Goal: Information Seeking & Learning: Check status

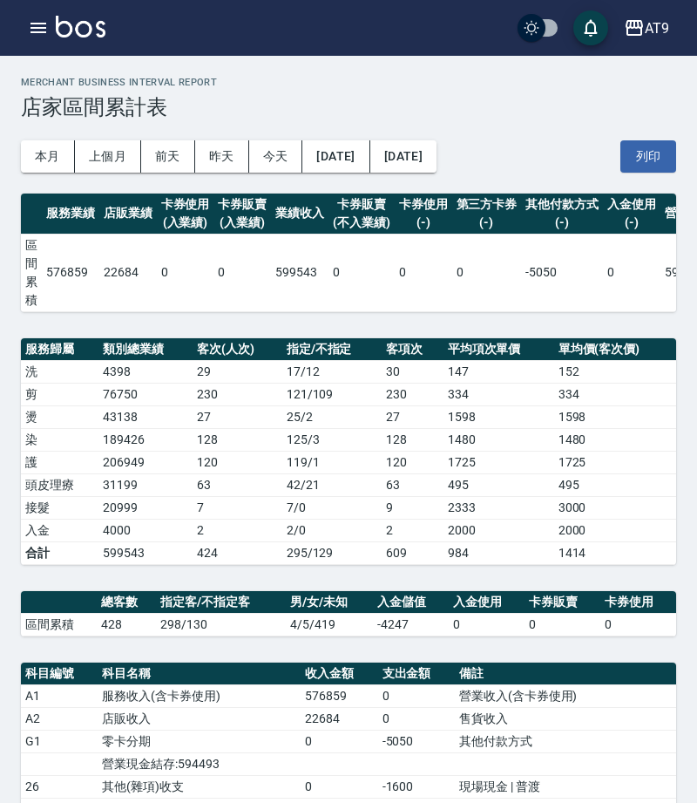
click at [14, 42] on div "AT9 登出" at bounding box center [348, 28] width 697 height 56
click at [41, 30] on icon "button" at bounding box center [38, 27] width 21 height 21
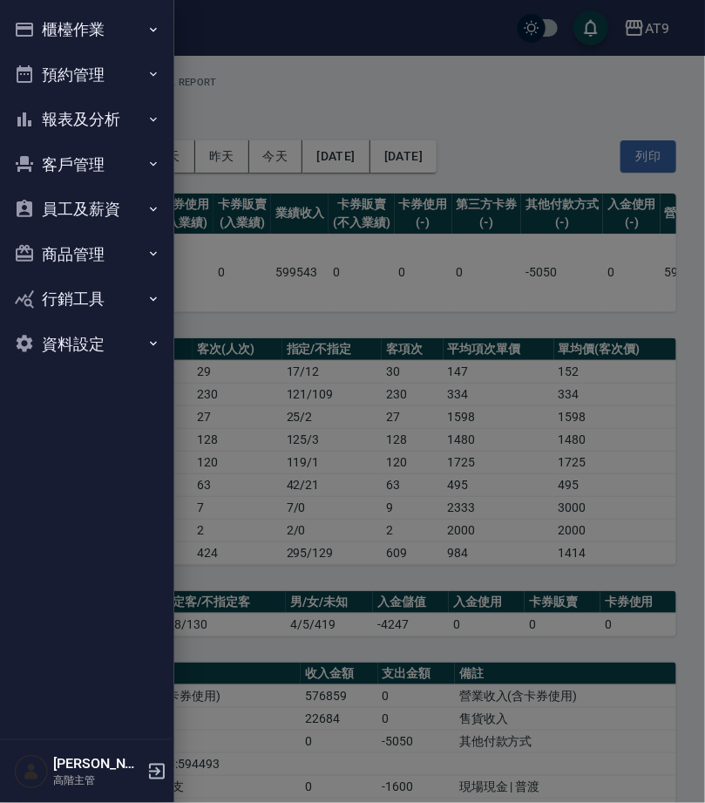
click at [90, 120] on button "報表及分析" at bounding box center [87, 119] width 160 height 45
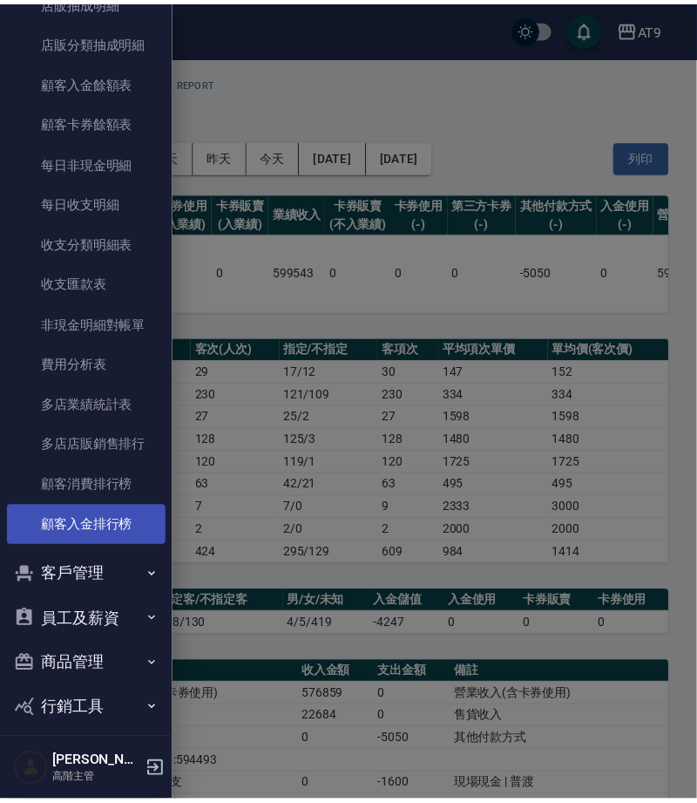
scroll to position [1309, 0]
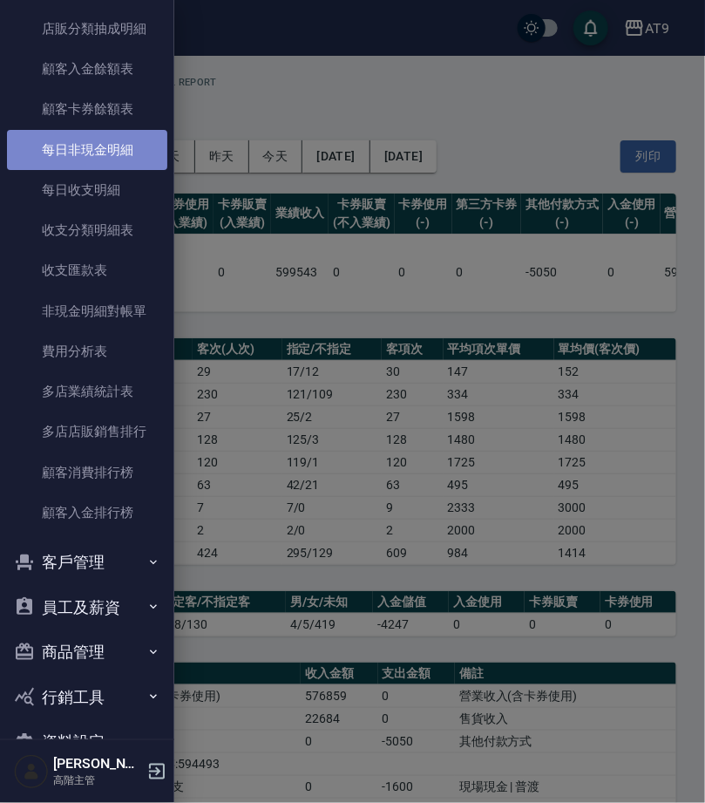
click at [118, 146] on link "每日非現金明細" at bounding box center [87, 150] width 160 height 40
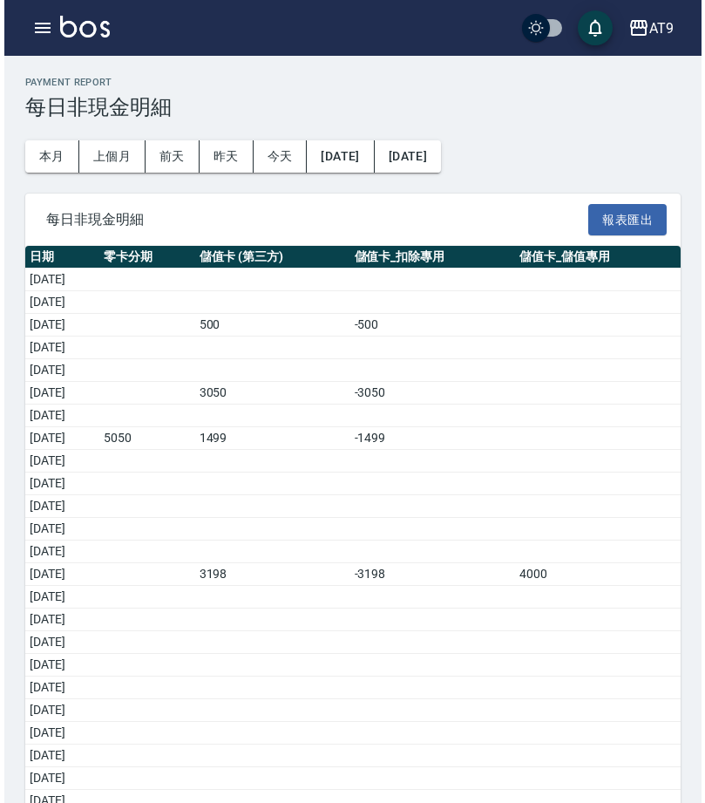
scroll to position [31, 0]
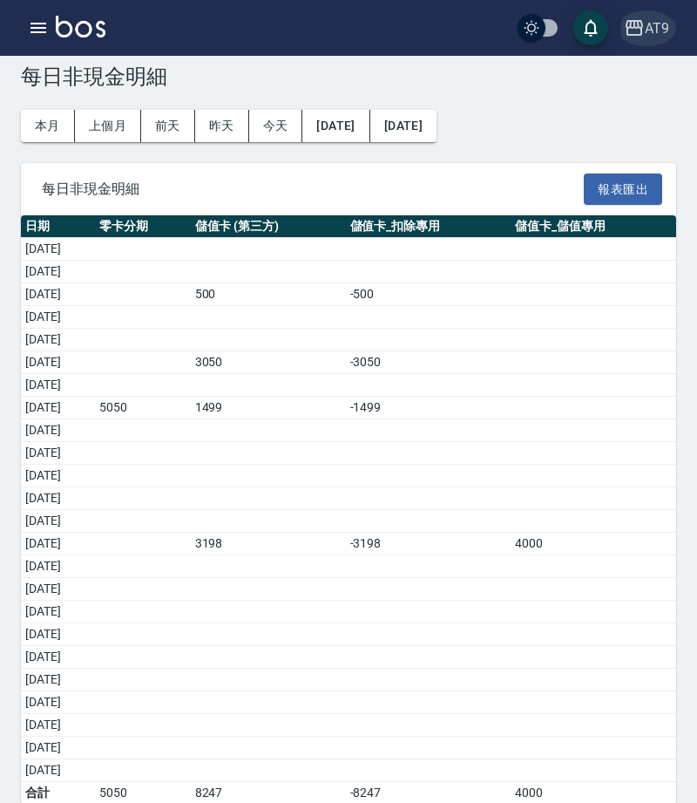
click at [651, 25] on div "AT9" at bounding box center [657, 28] width 24 height 22
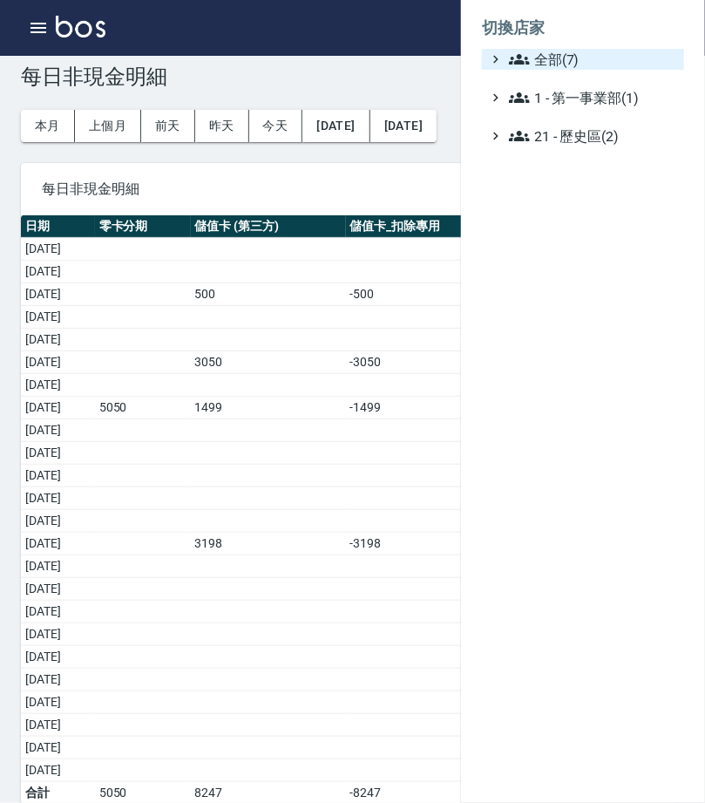
click at [631, 51] on span "全部(7)" at bounding box center [593, 59] width 168 height 21
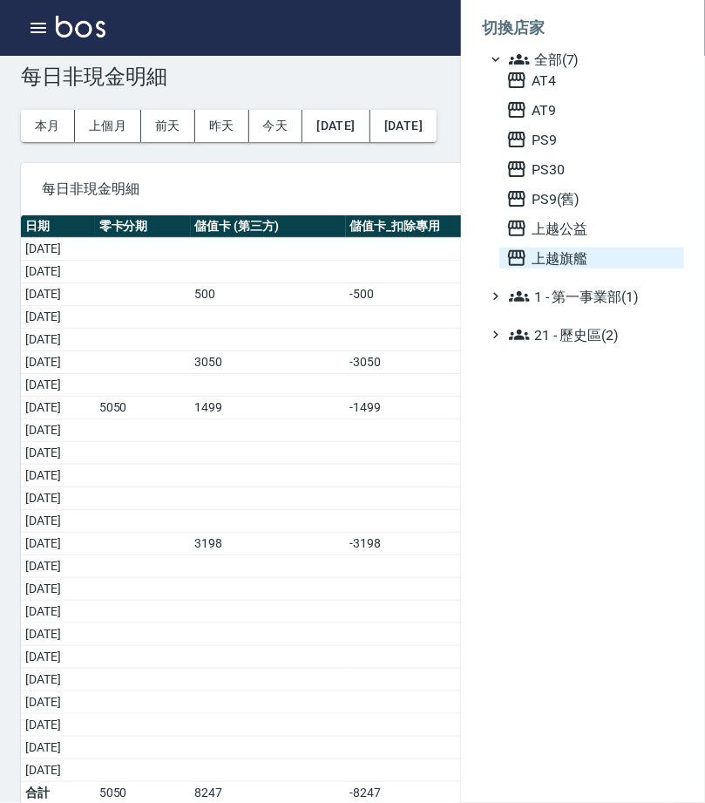
click at [603, 268] on span "上越旗艦" at bounding box center [591, 257] width 171 height 21
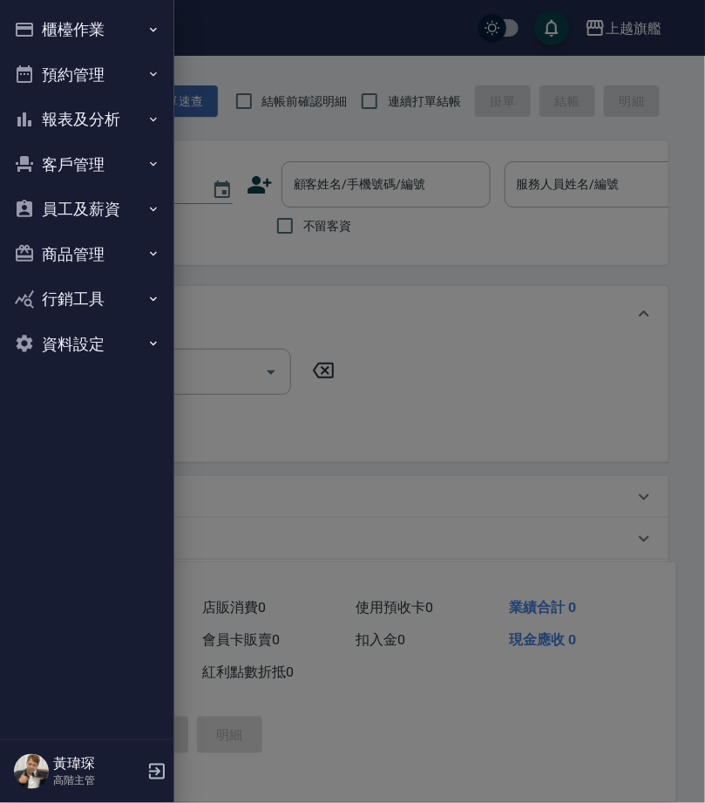
click at [94, 118] on button "報表及分析" at bounding box center [87, 119] width 160 height 45
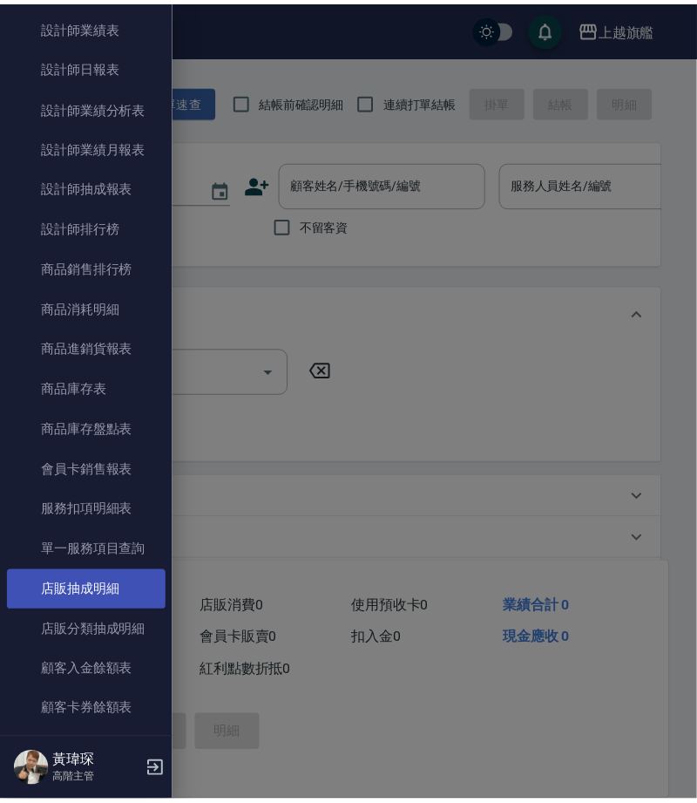
scroll to position [783, 0]
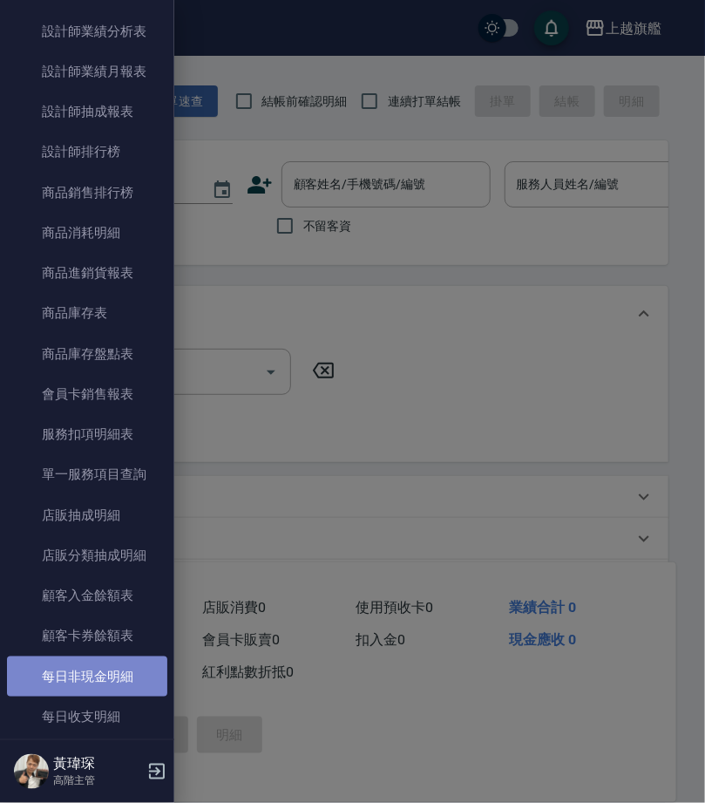
click at [136, 666] on link "每日非現金明細" at bounding box center [87, 676] width 160 height 40
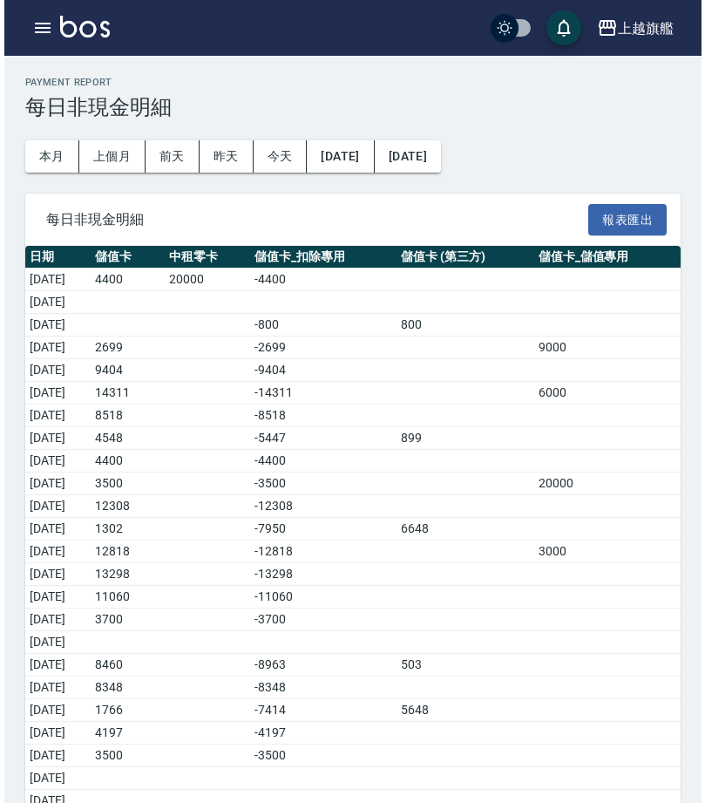
scroll to position [31, 0]
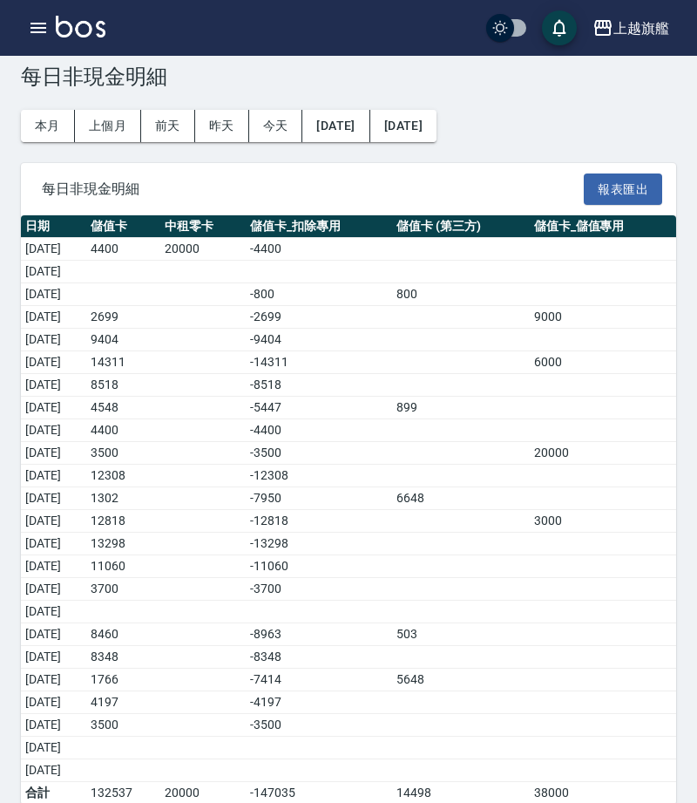
click at [643, 2] on div "上越旗艦 登出" at bounding box center [348, 28] width 697 height 56
click at [647, 10] on button "上越旗艦" at bounding box center [631, 28] width 91 height 36
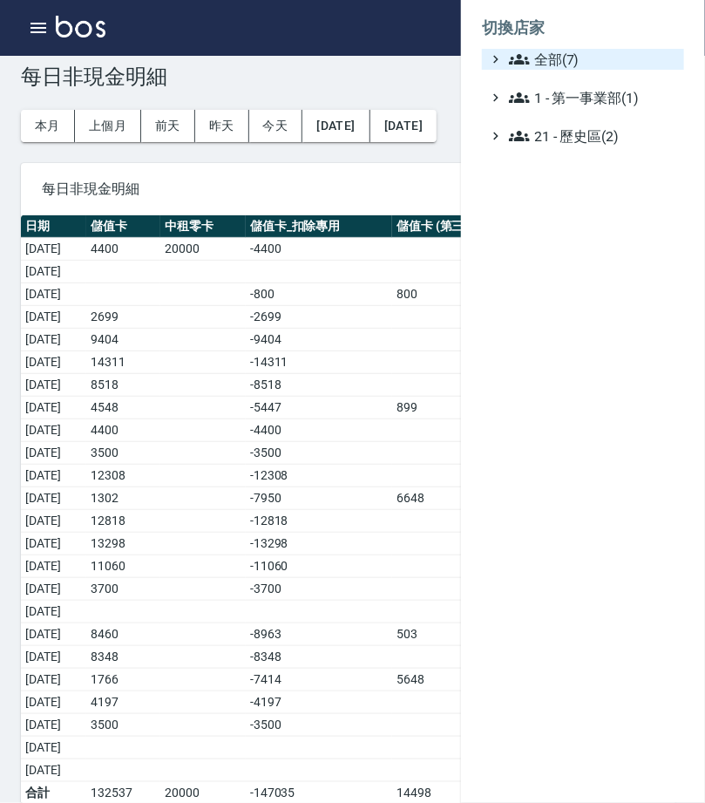
click at [614, 67] on span "全部(7)" at bounding box center [593, 59] width 168 height 21
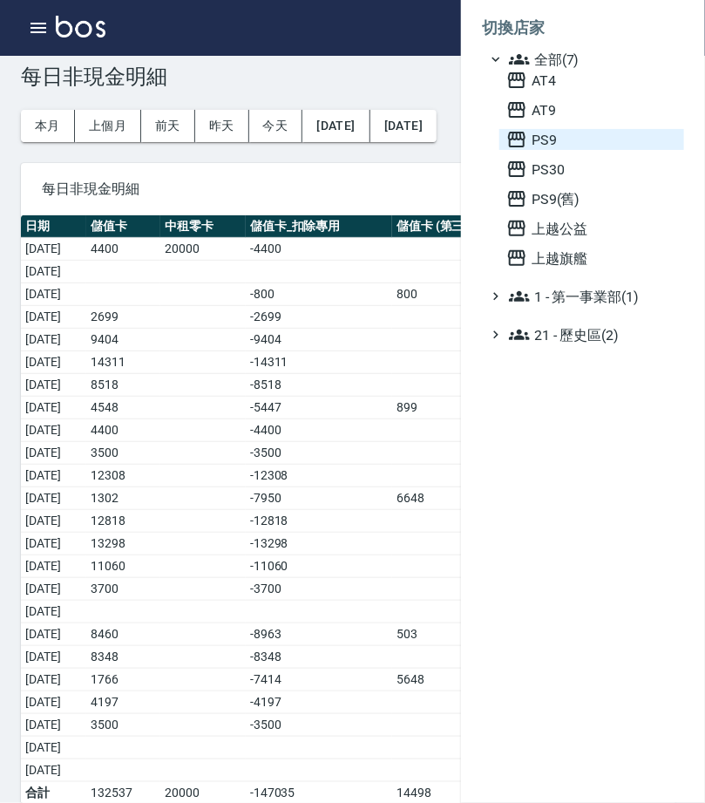
click at [600, 150] on span "PS9" at bounding box center [591, 139] width 171 height 21
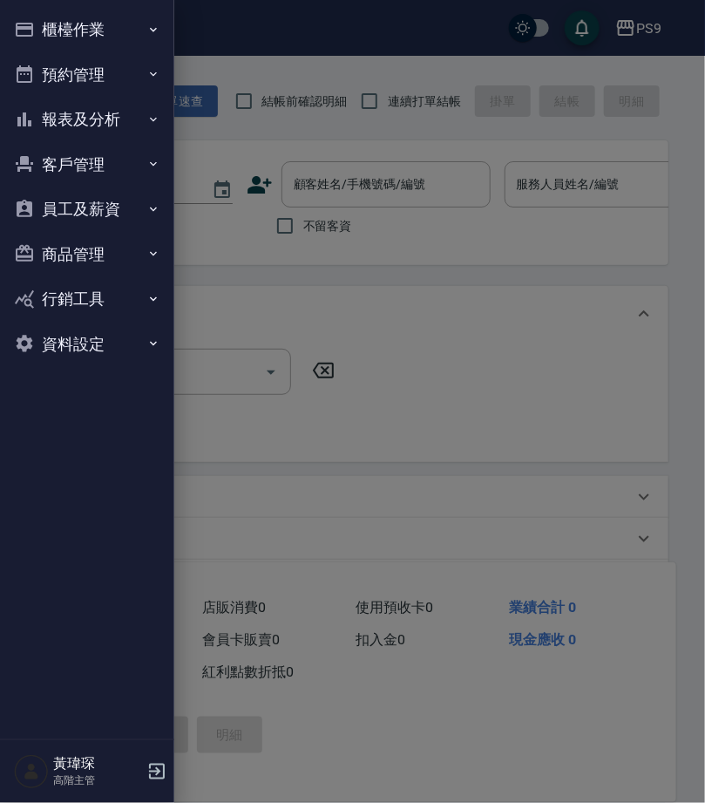
click at [86, 115] on button "報表及分析" at bounding box center [87, 119] width 160 height 45
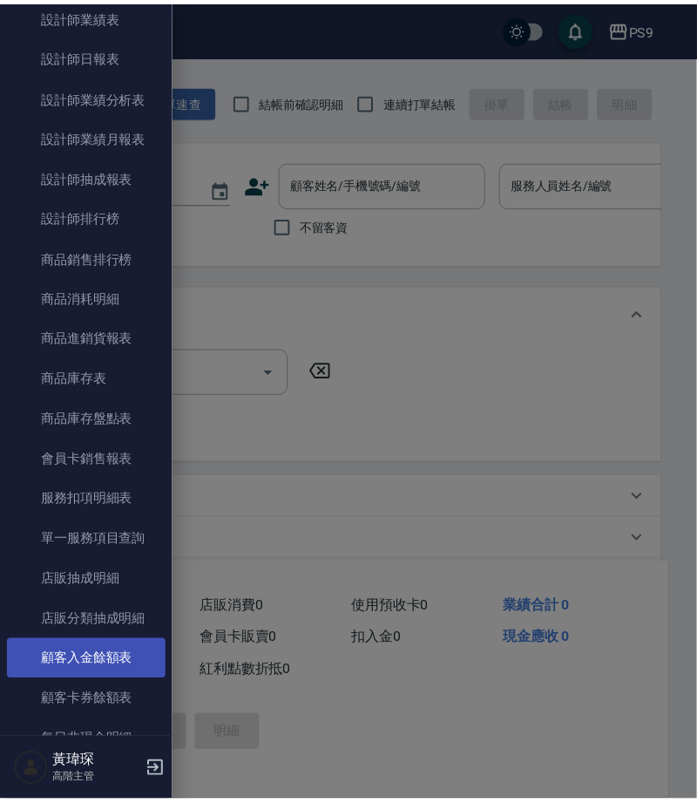
scroll to position [791, 0]
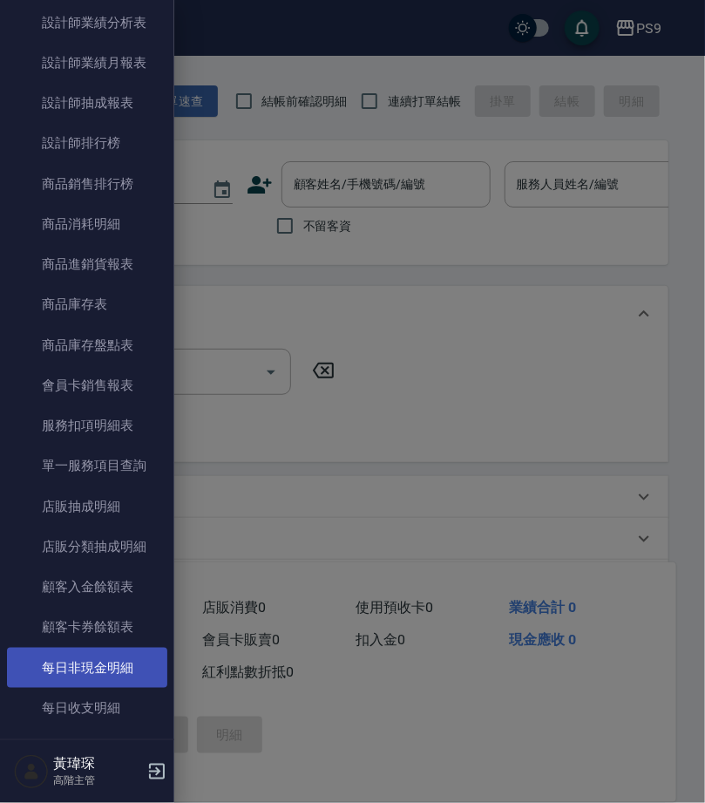
click at [115, 653] on link "每日非現金明細" at bounding box center [87, 667] width 160 height 40
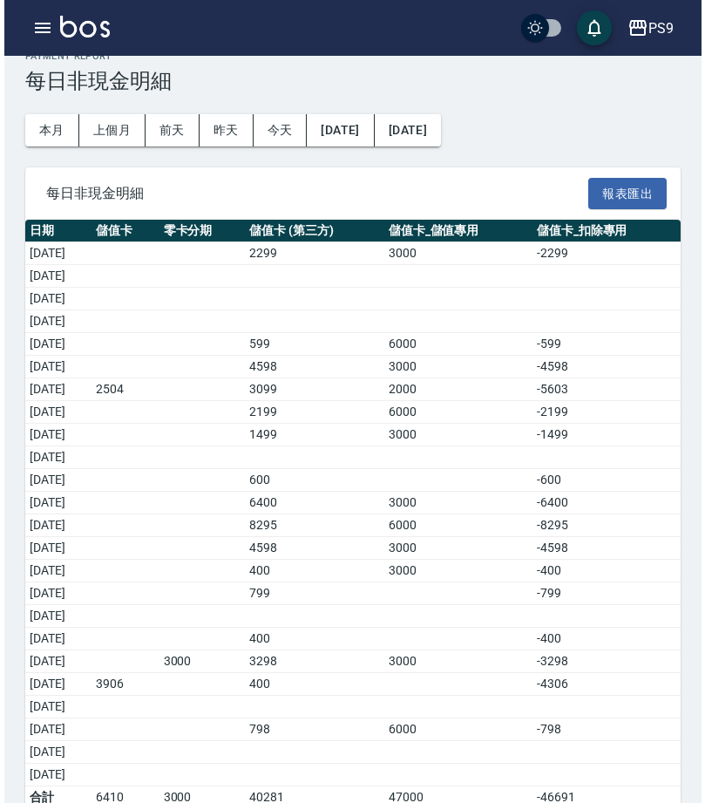
scroll to position [31, 0]
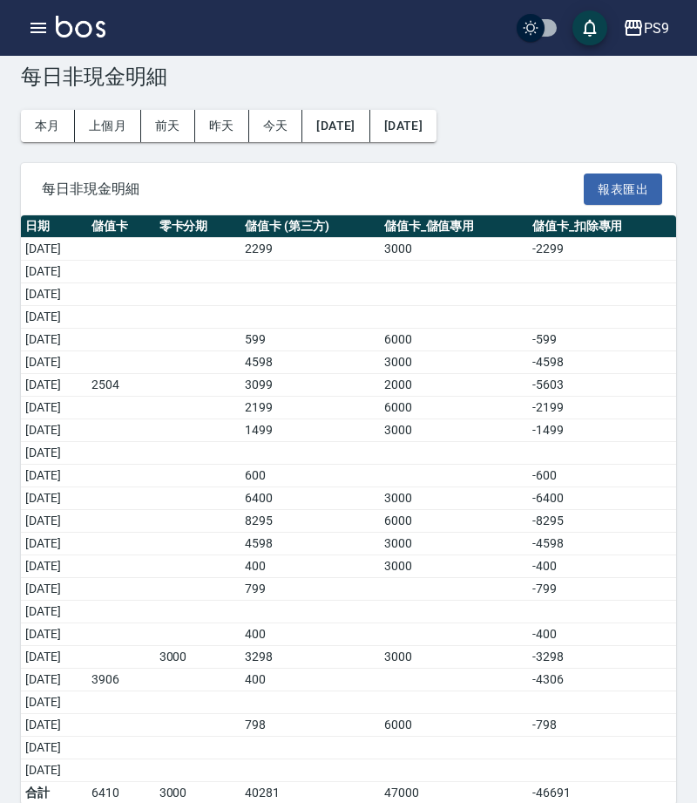
drag, startPoint x: 84, startPoint y: 397, endPoint x: 451, endPoint y: 405, distance: 367.9
click at [451, 405] on tr "2025/09/08 2199 6000 -2199" at bounding box center [348, 408] width 655 height 23
drag, startPoint x: 83, startPoint y: 546, endPoint x: 479, endPoint y: 542, distance: 396.5
click at [479, 555] on tr "2025/09/15 400 3000 -400" at bounding box center [348, 566] width 655 height 23
drag, startPoint x: 391, startPoint y: 638, endPoint x: 423, endPoint y: 631, distance: 32.1
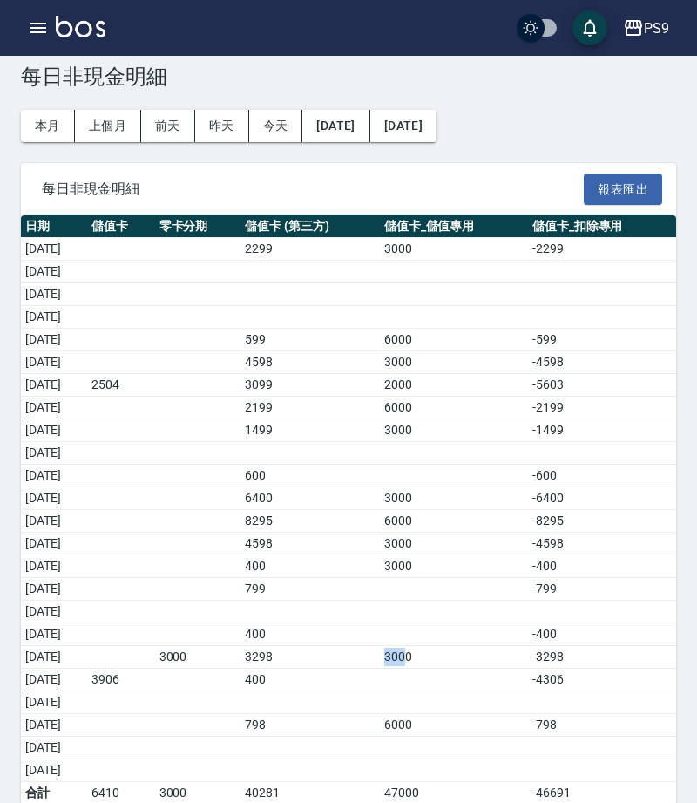
click at [423, 646] on tr "2025/09/19 3000 3298 3000 -3298" at bounding box center [348, 657] width 655 height 23
click at [663, 31] on div "PS9" at bounding box center [656, 28] width 25 height 22
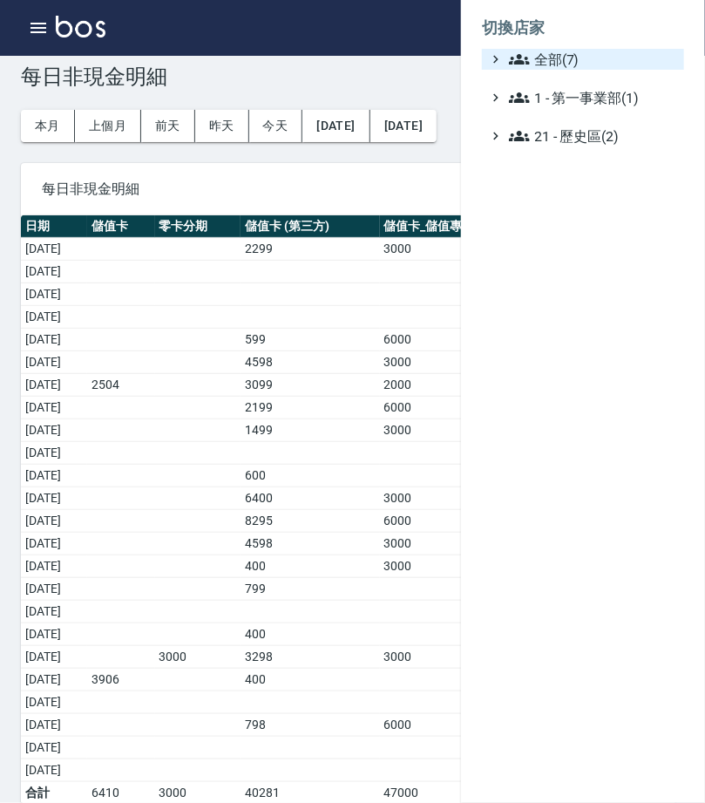
click at [614, 55] on span "全部(7)" at bounding box center [593, 59] width 168 height 21
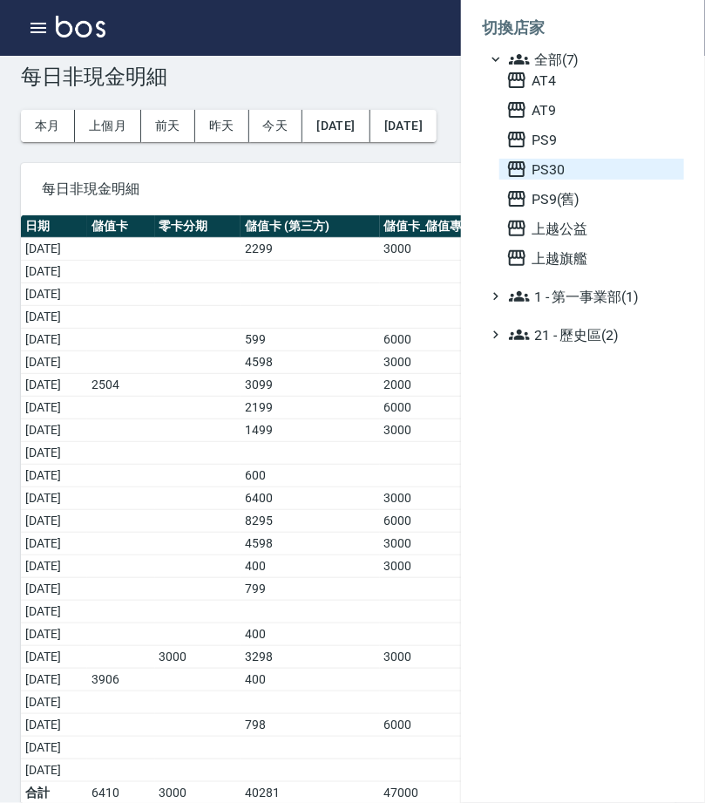
click at [581, 180] on span "PS30" at bounding box center [591, 169] width 171 height 21
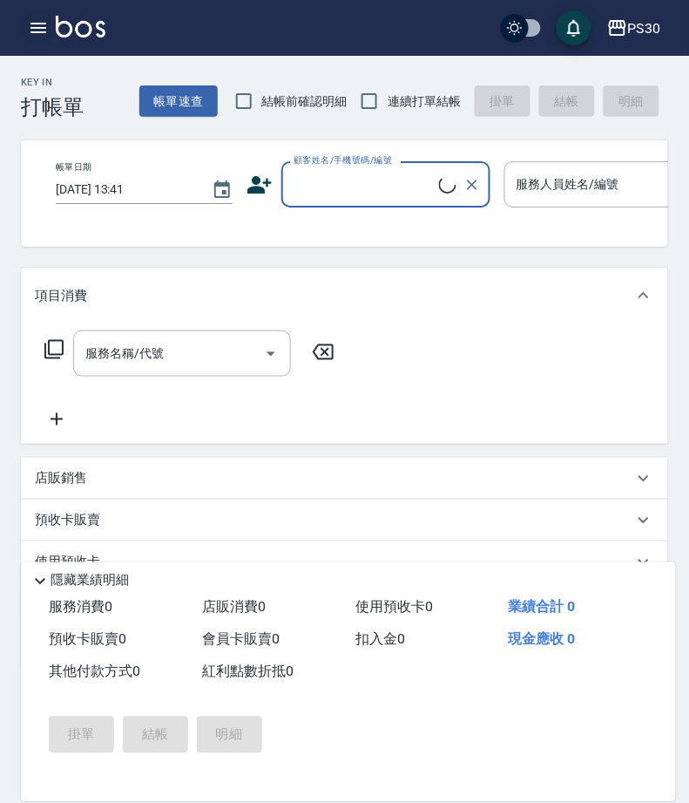
click at [43, 31] on icon "button" at bounding box center [38, 27] width 21 height 21
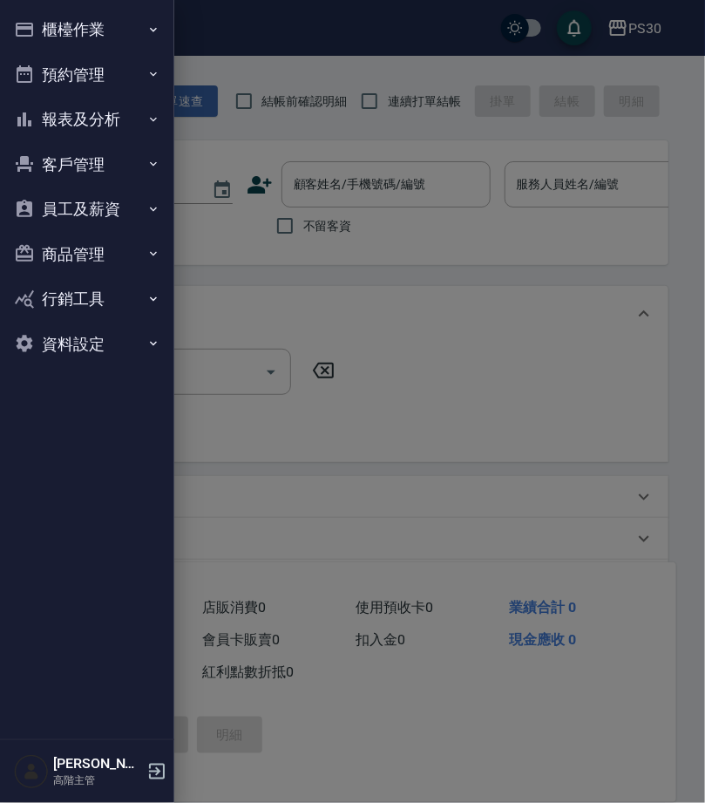
click at [106, 117] on button "報表及分析" at bounding box center [87, 119] width 160 height 45
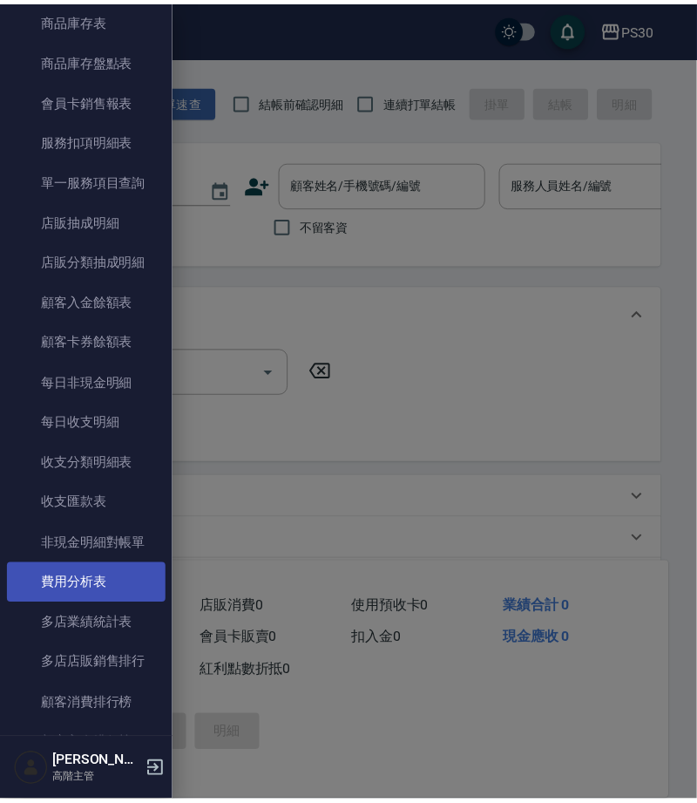
scroll to position [1163, 0]
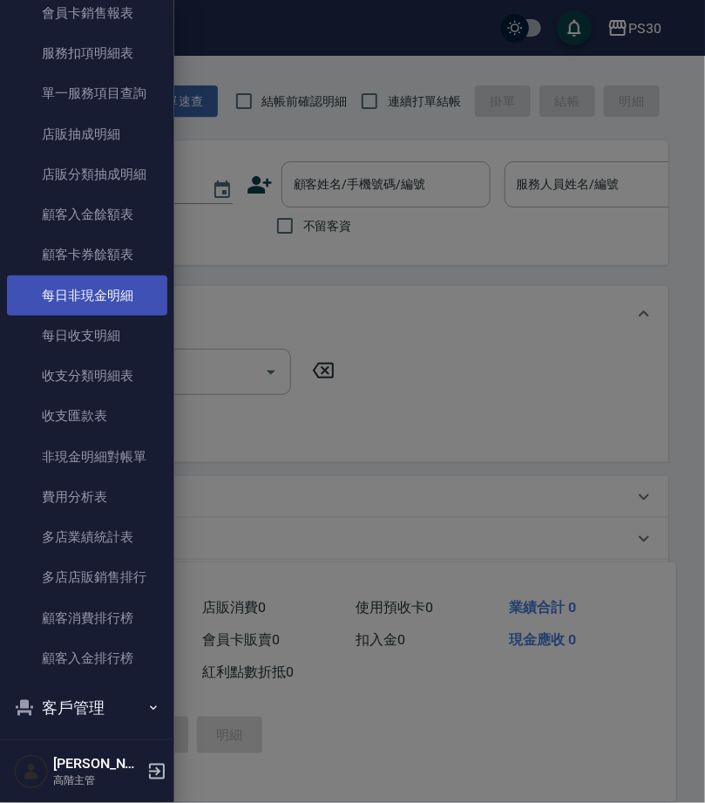
click at [120, 275] on link "每日非現金明細" at bounding box center [87, 295] width 160 height 40
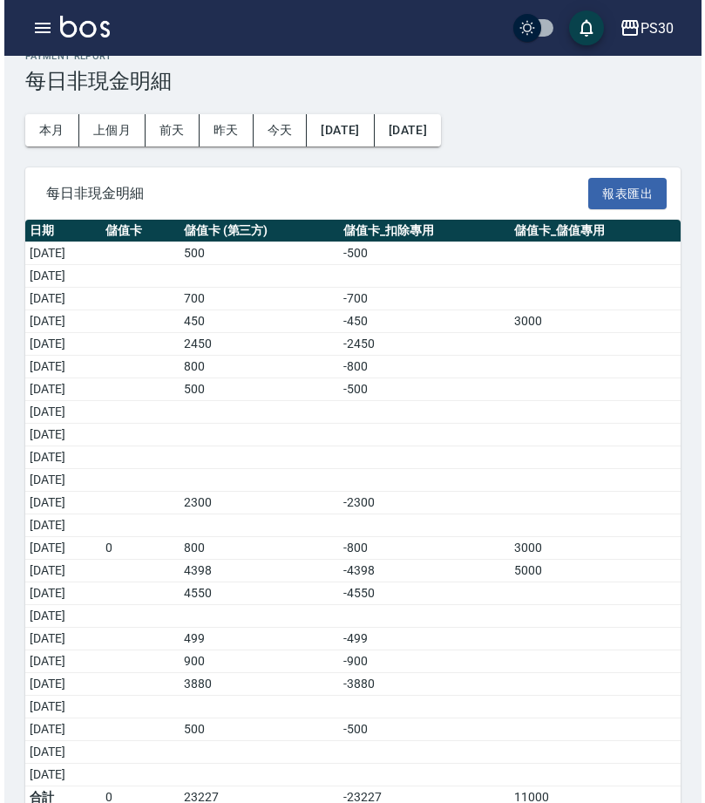
scroll to position [31, 0]
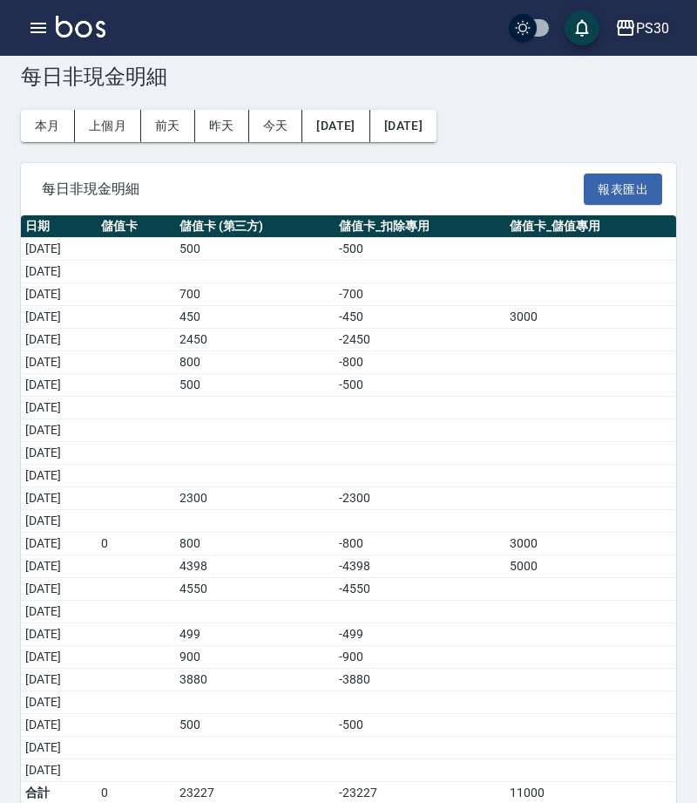
click at [670, 25] on button "PS30" at bounding box center [642, 28] width 68 height 36
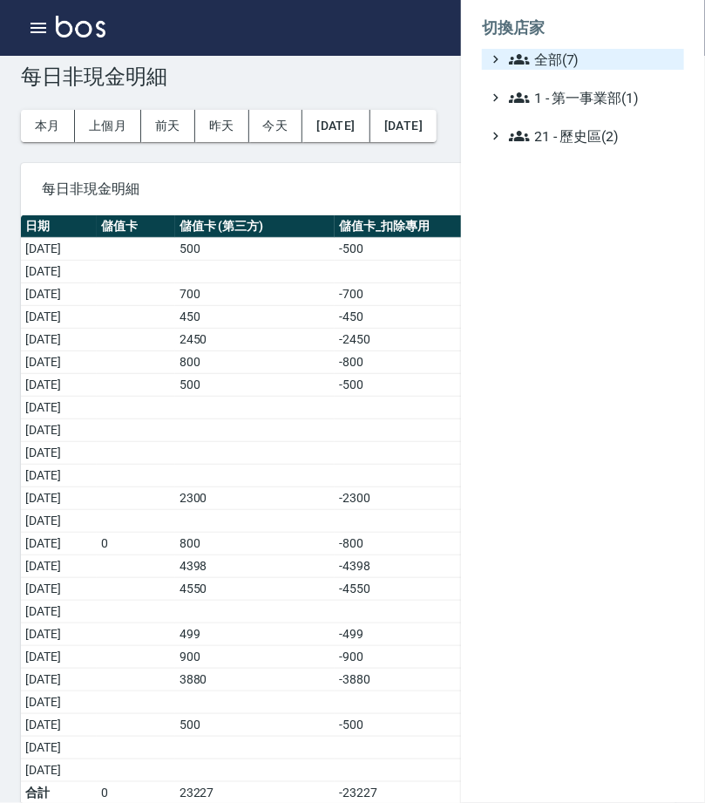
click at [654, 58] on span "全部(7)" at bounding box center [593, 59] width 168 height 21
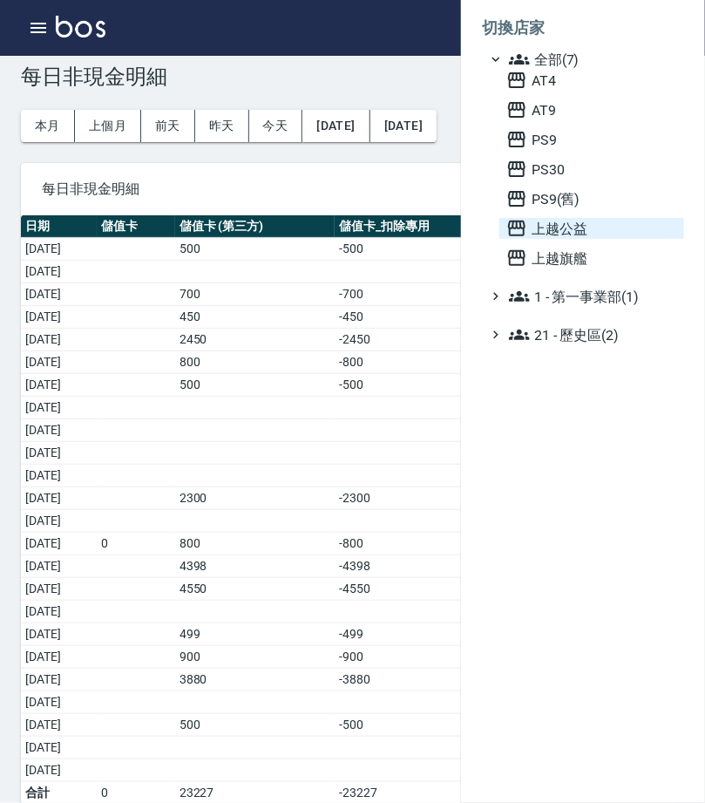
click at [583, 239] on span "上越公益" at bounding box center [591, 228] width 171 height 21
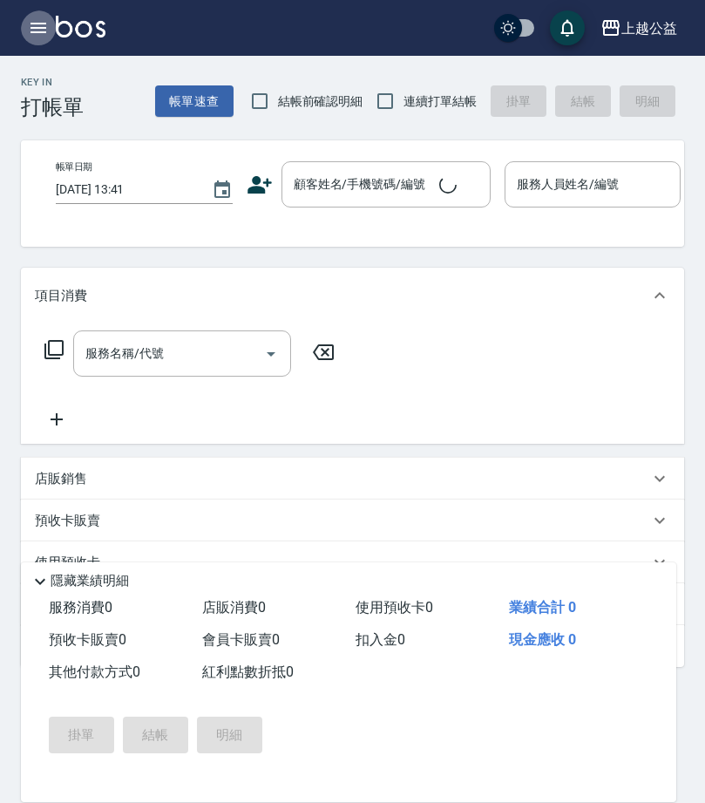
click at [49, 31] on icon "button" at bounding box center [38, 27] width 21 height 21
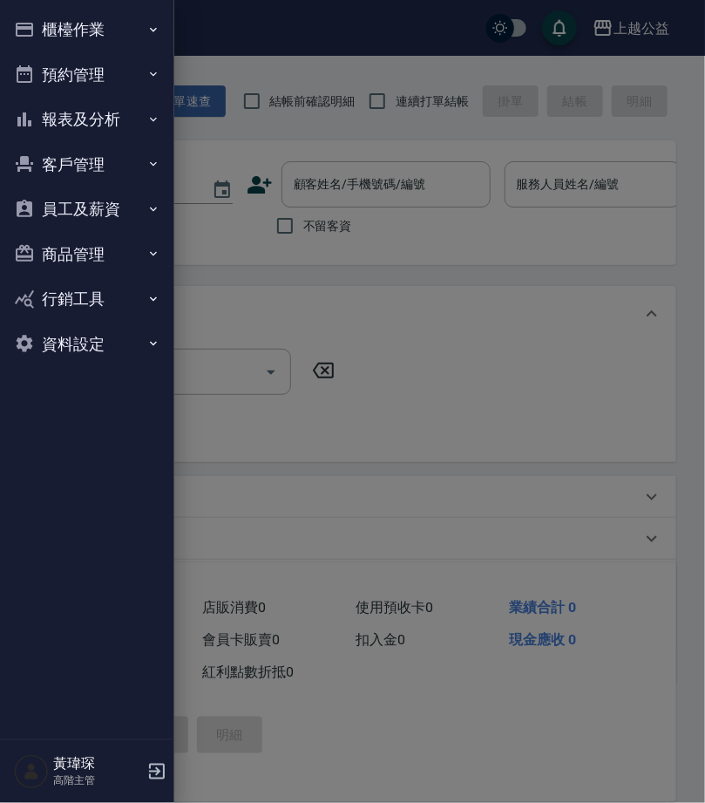
click at [91, 113] on button "報表及分析" at bounding box center [87, 119] width 160 height 45
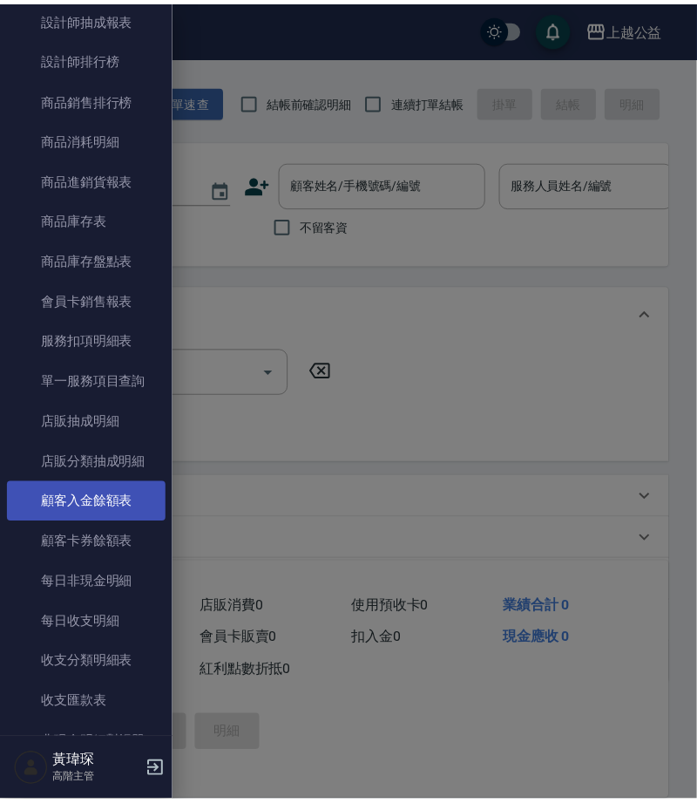
scroll to position [962, 0]
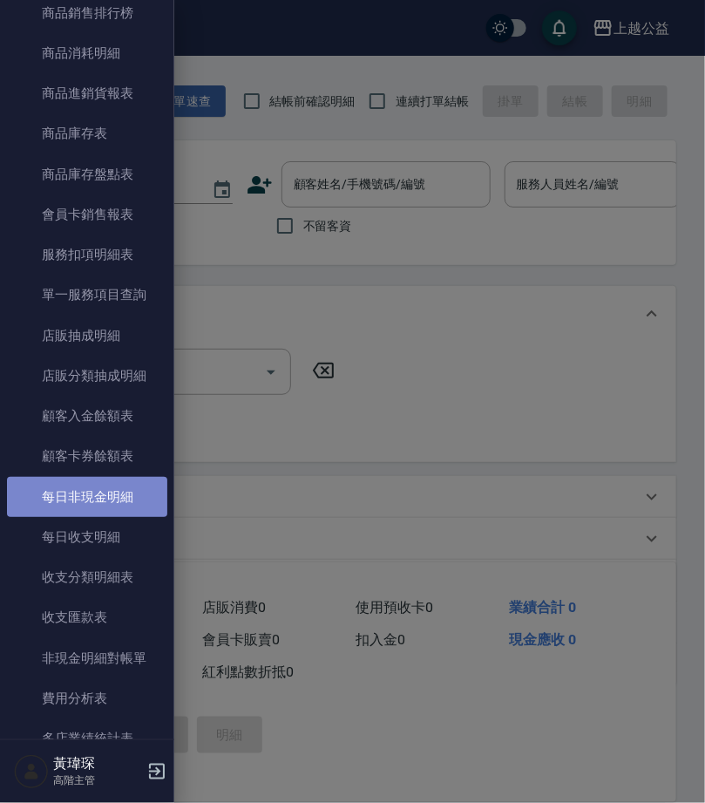
click at [119, 496] on link "每日非現金明細" at bounding box center [87, 497] width 160 height 40
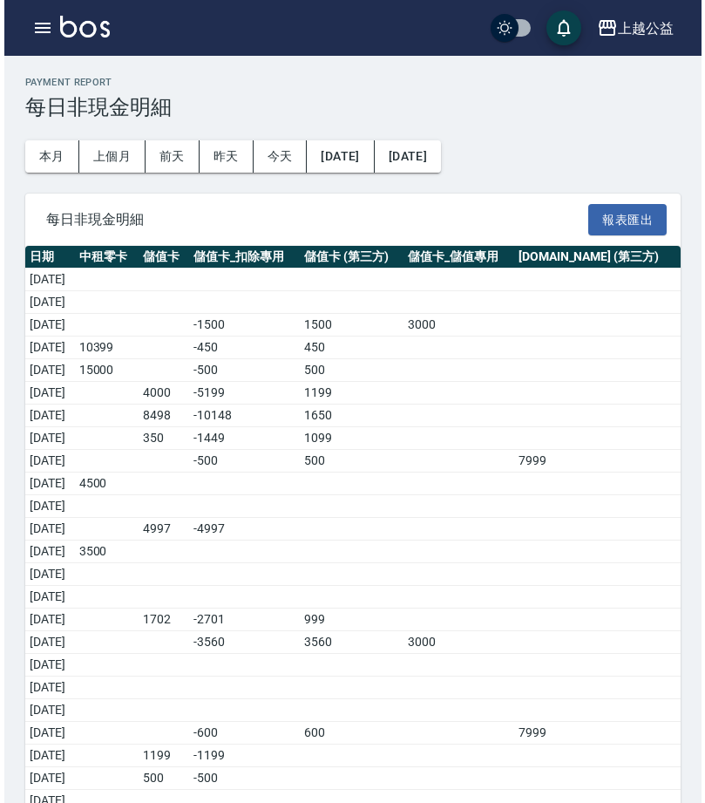
scroll to position [31, 0]
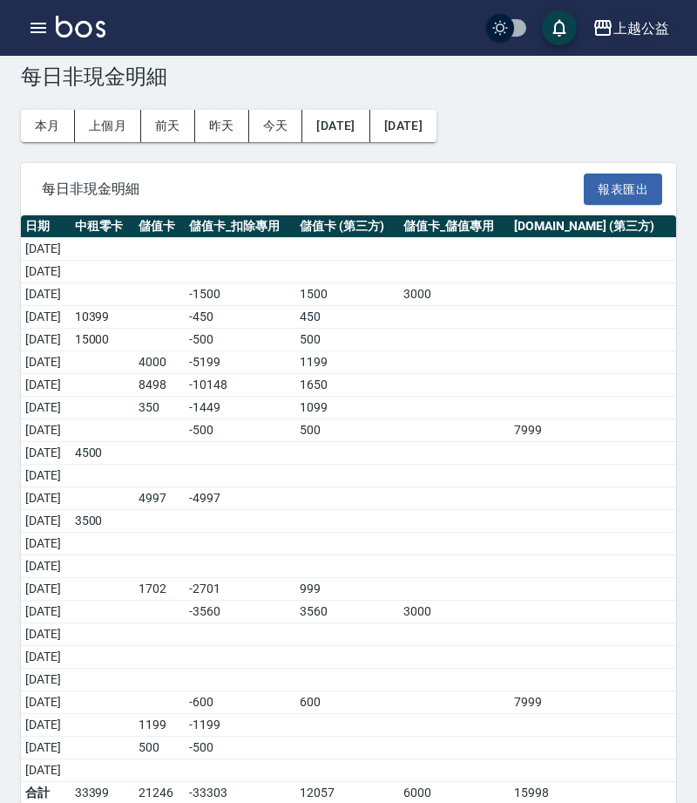
click at [641, 25] on div "上越公益" at bounding box center [642, 28] width 56 height 22
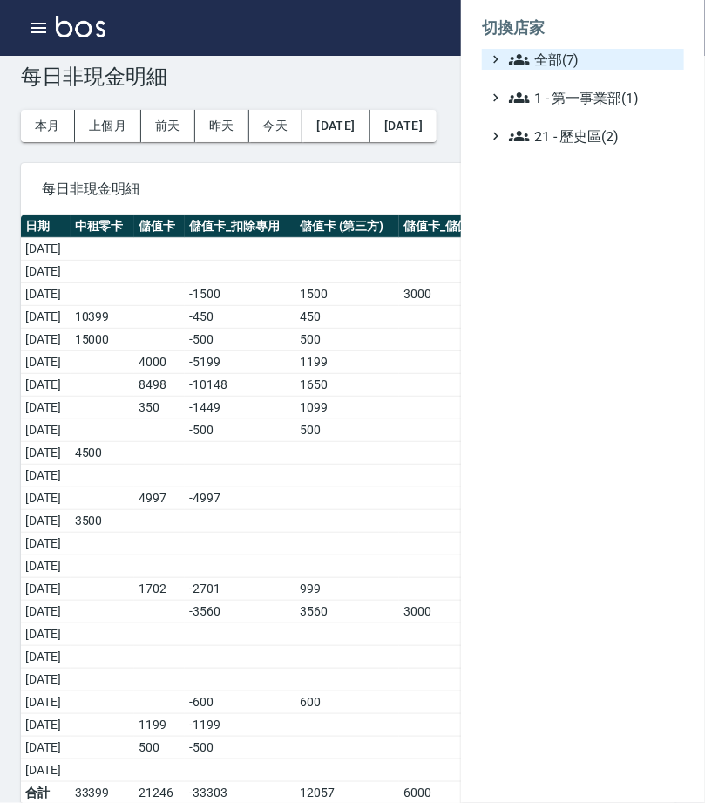
click at [583, 63] on span "全部(7)" at bounding box center [593, 59] width 168 height 21
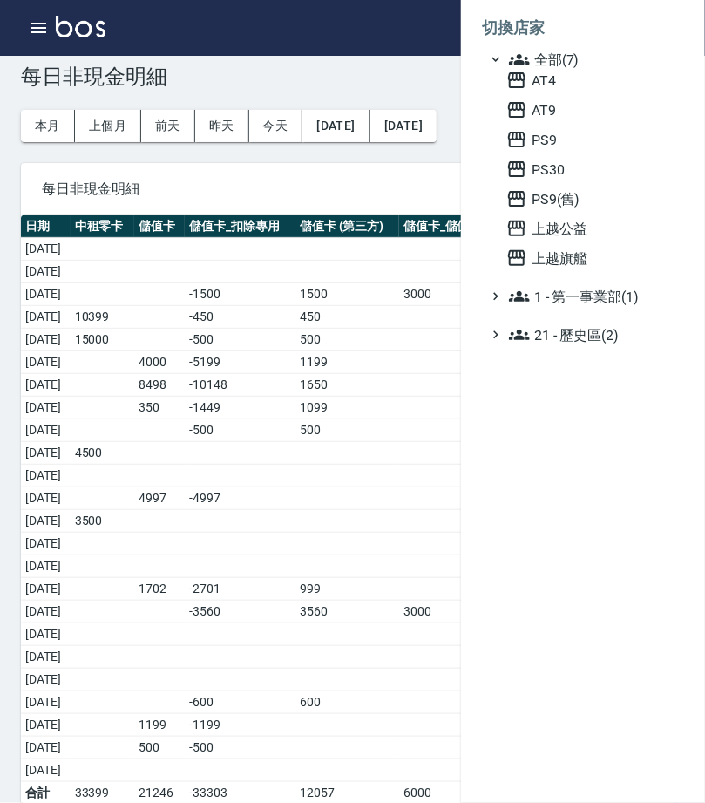
click at [318, 301] on div at bounding box center [352, 401] width 705 height 803
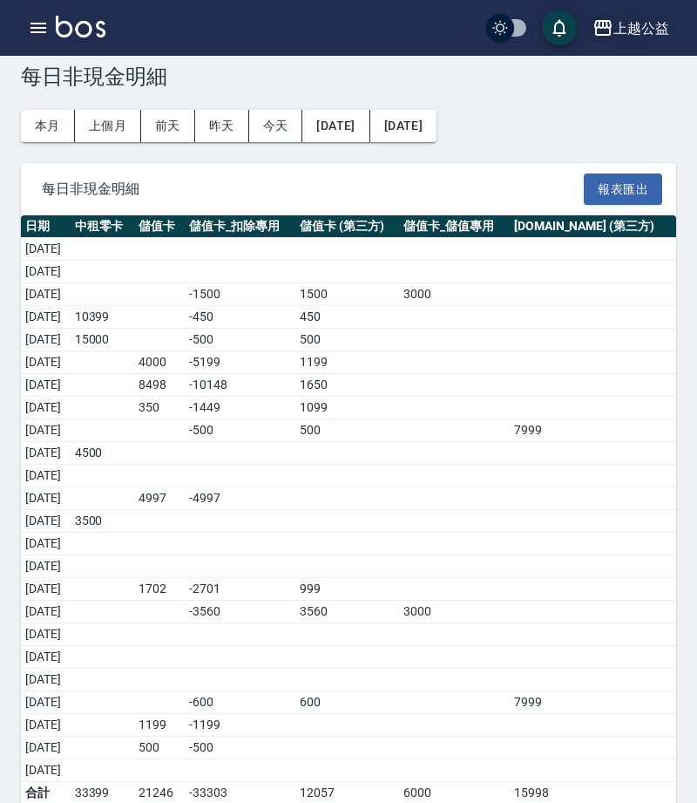
click at [654, 24] on div "上越公益" at bounding box center [642, 28] width 56 height 22
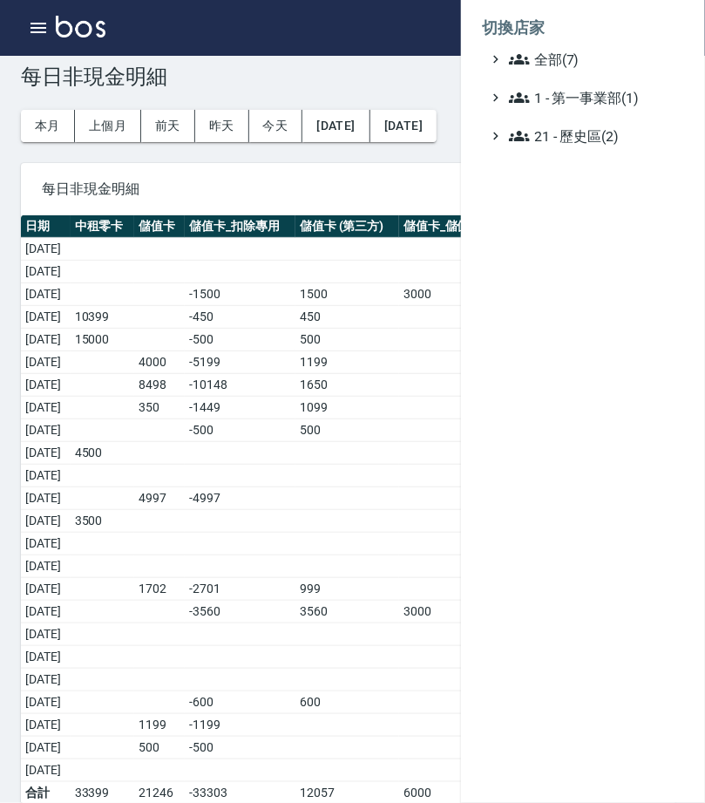
click at [220, 559] on div at bounding box center [352, 401] width 705 height 803
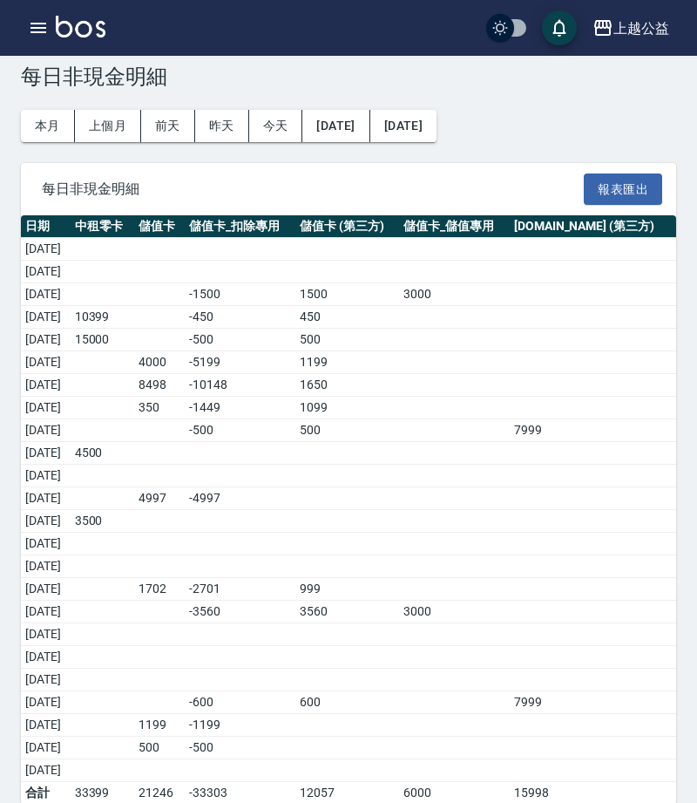
click at [640, 27] on div "上越公益" at bounding box center [642, 28] width 56 height 22
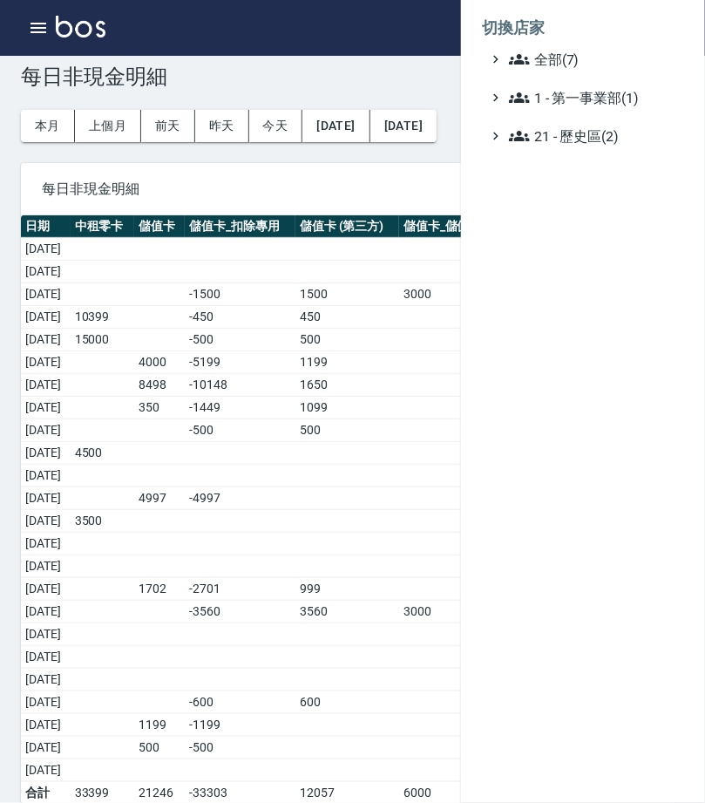
drag, startPoint x: 692, startPoint y: 542, endPoint x: 640, endPoint y: 26, distance: 518.5
click at [640, 26] on div "切換店家 全部(7) 1 - 第一事業部(1) 21 - 歷史區(2)" at bounding box center [352, 401] width 705 height 803
click at [617, 50] on span "全部(7)" at bounding box center [593, 59] width 168 height 21
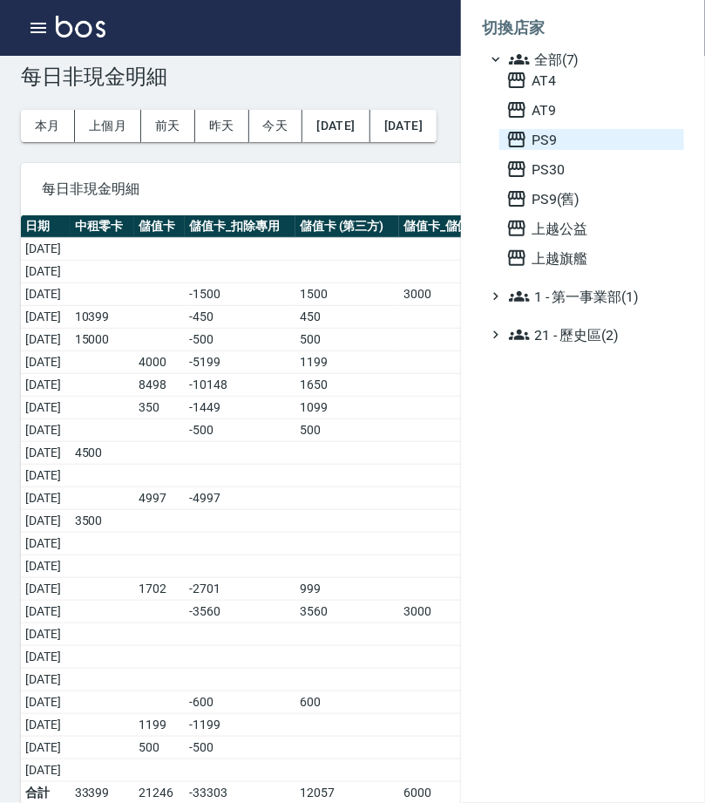
click at [580, 150] on span "PS9" at bounding box center [591, 139] width 171 height 21
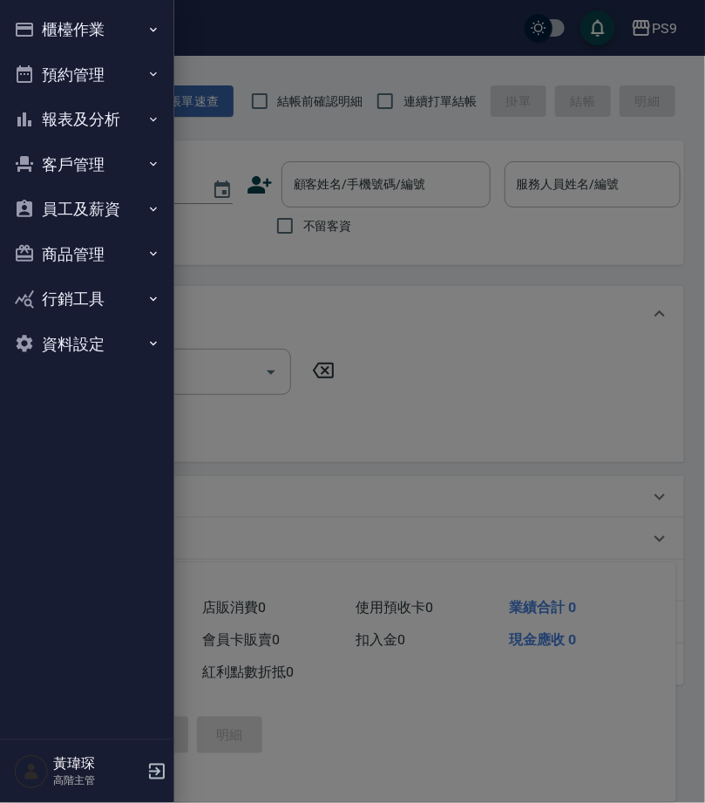
click at [137, 119] on button "報表及分析" at bounding box center [87, 119] width 160 height 45
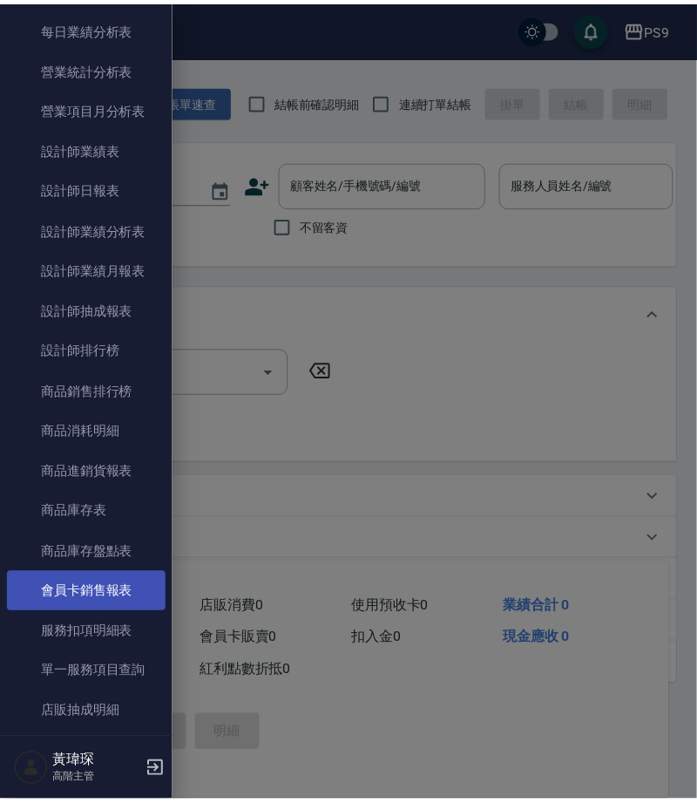
scroll to position [830, 0]
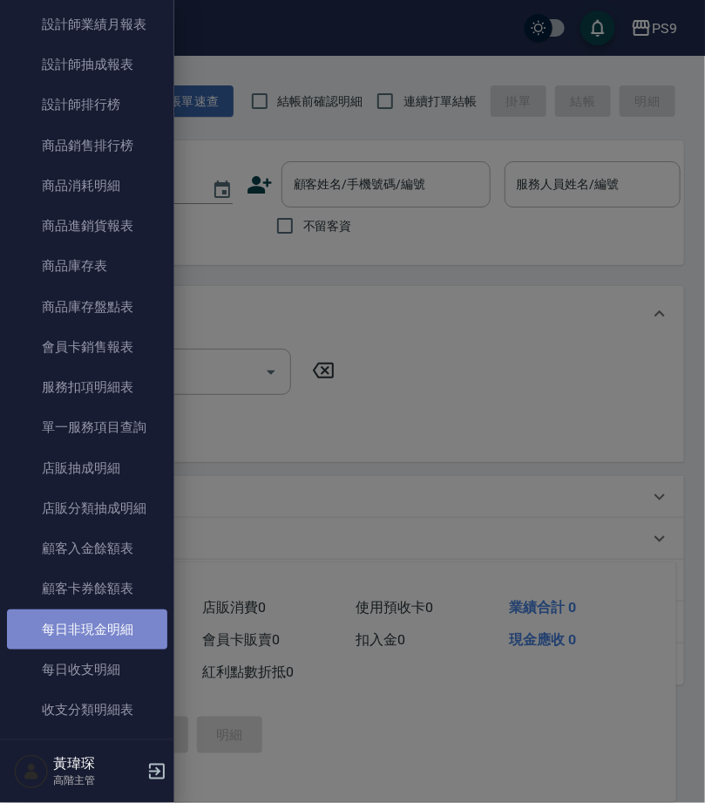
click at [111, 614] on link "每日非現金明細" at bounding box center [87, 629] width 160 height 40
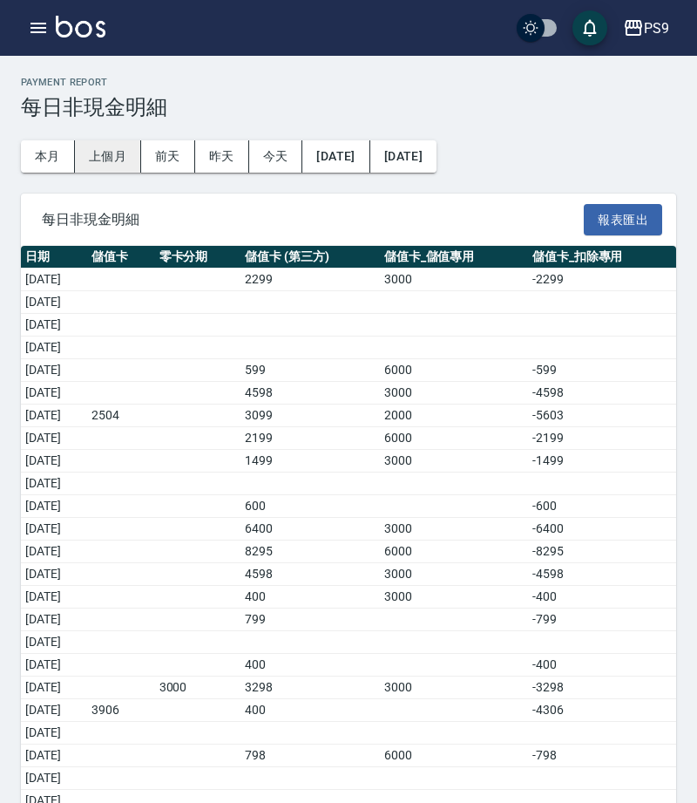
click at [120, 158] on button "上個月" at bounding box center [108, 156] width 66 height 32
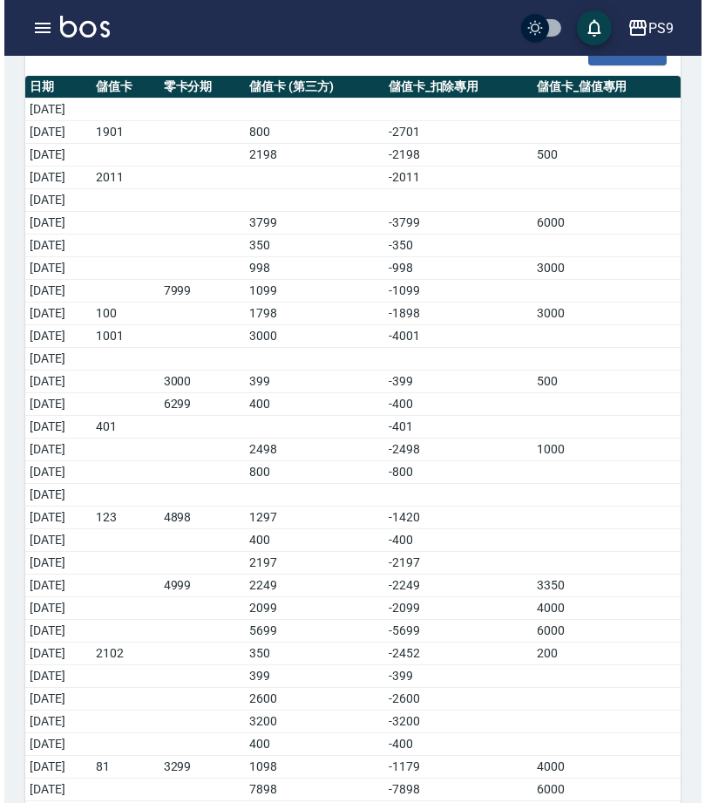
scroll to position [184, 0]
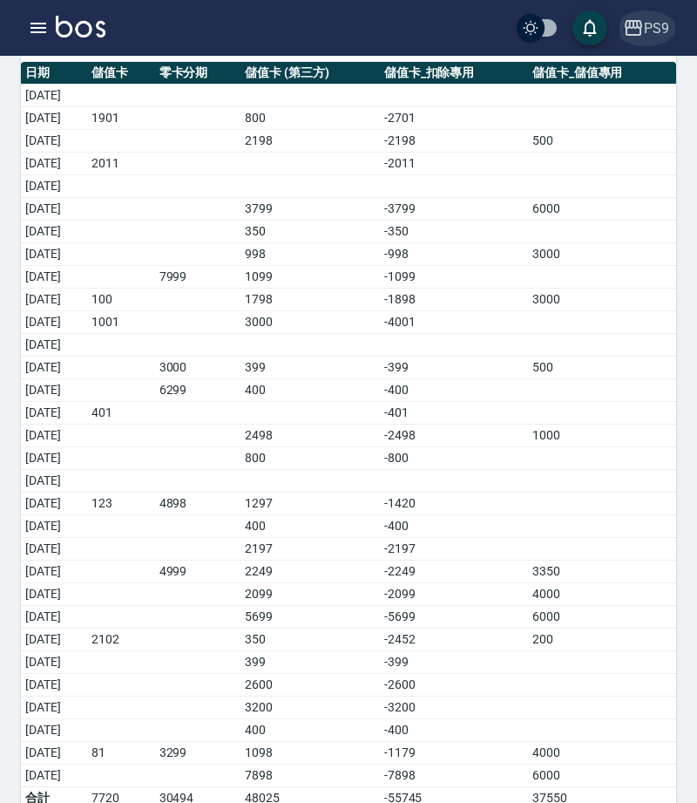
click at [663, 24] on div "PS9" at bounding box center [656, 28] width 25 height 22
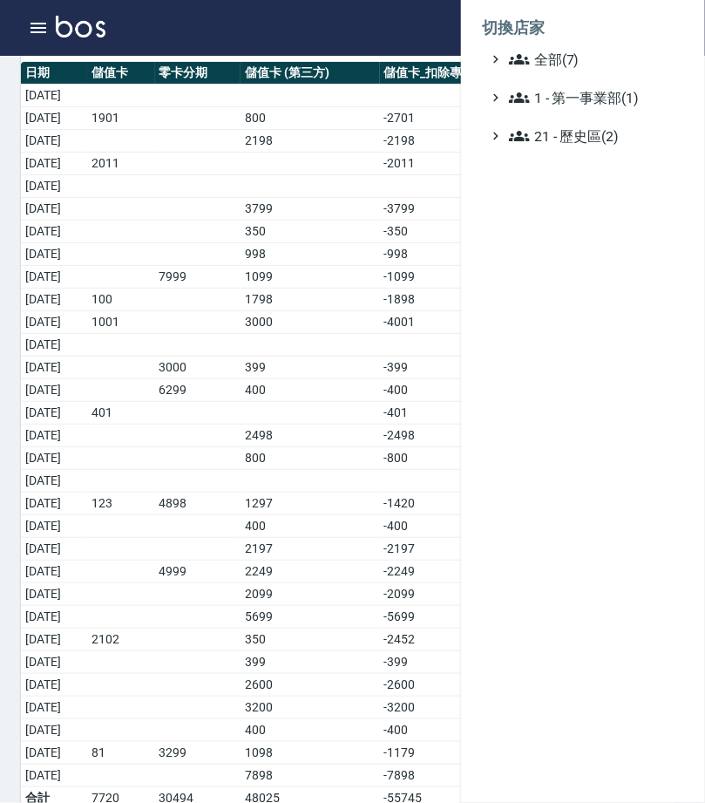
click at [643, 42] on li "切換店家" at bounding box center [583, 28] width 202 height 42
click at [630, 49] on span "全部(7)" at bounding box center [593, 59] width 168 height 21
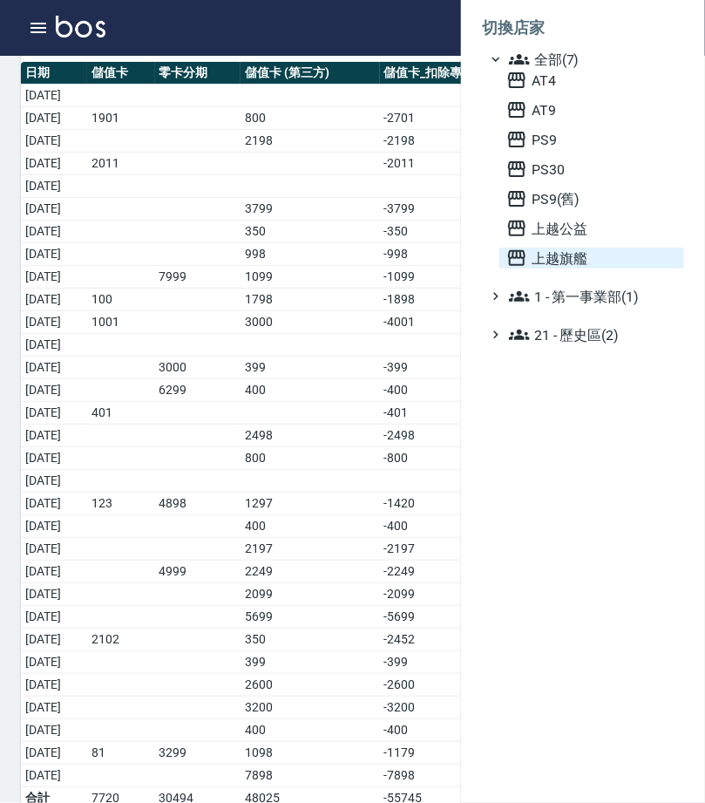
click at [590, 268] on span "上越旗艦" at bounding box center [591, 257] width 171 height 21
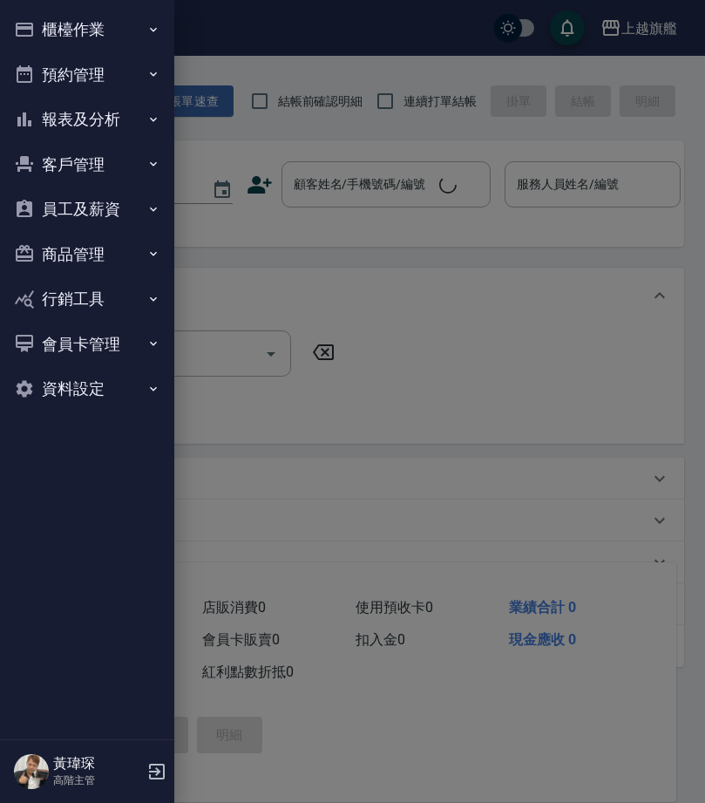
click at [94, 119] on button "報表及分析" at bounding box center [87, 119] width 160 height 45
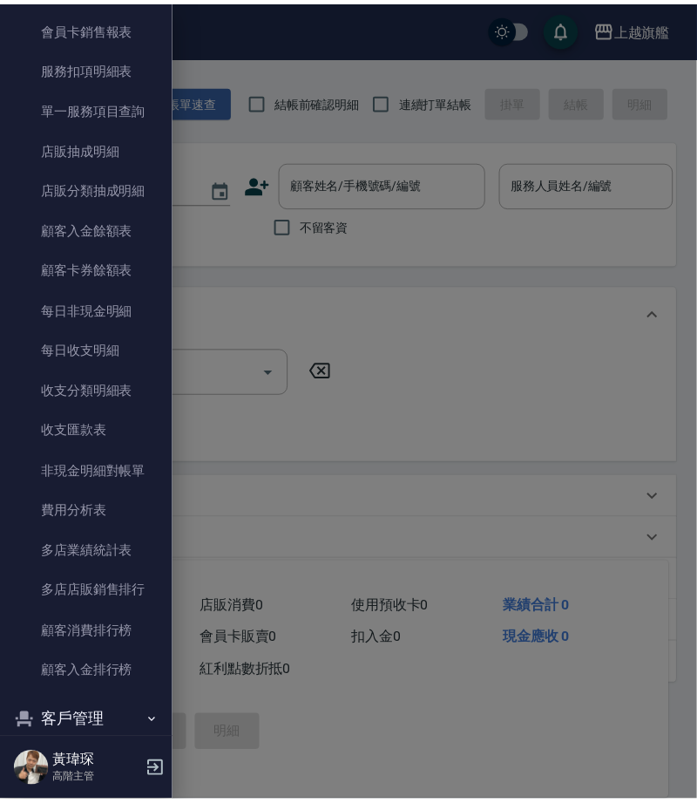
scroll to position [1322, 0]
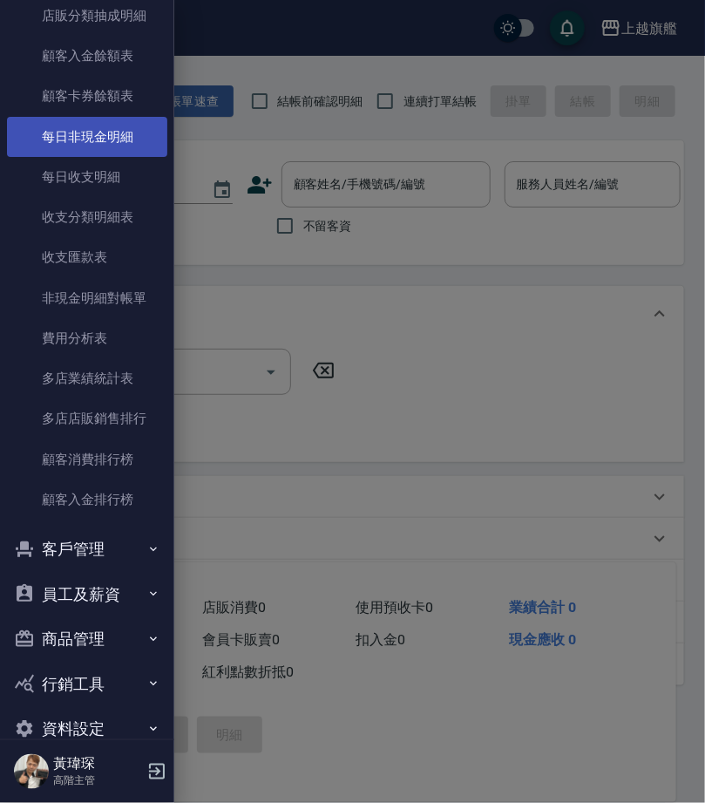
click at [112, 131] on link "每日非現金明細" at bounding box center [87, 137] width 160 height 40
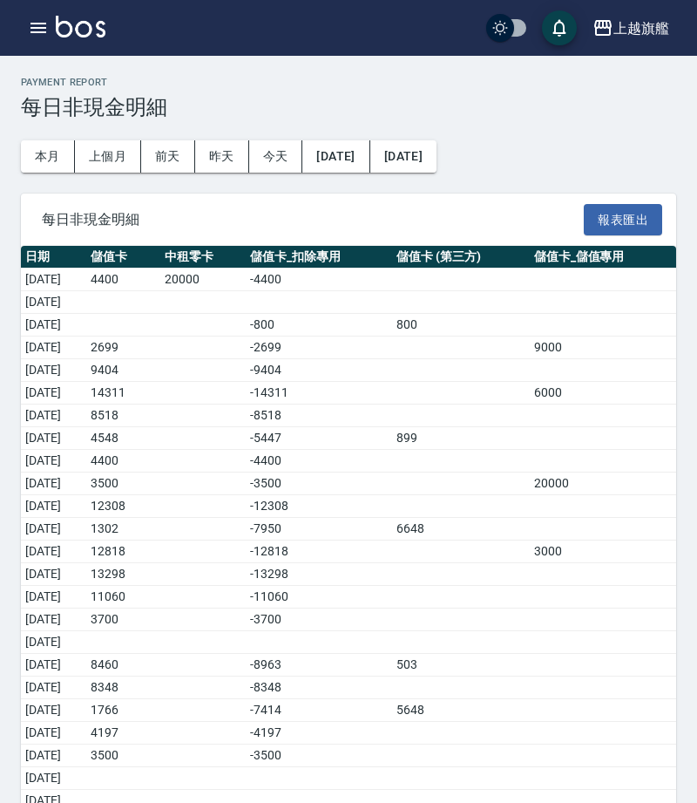
scroll to position [31, 0]
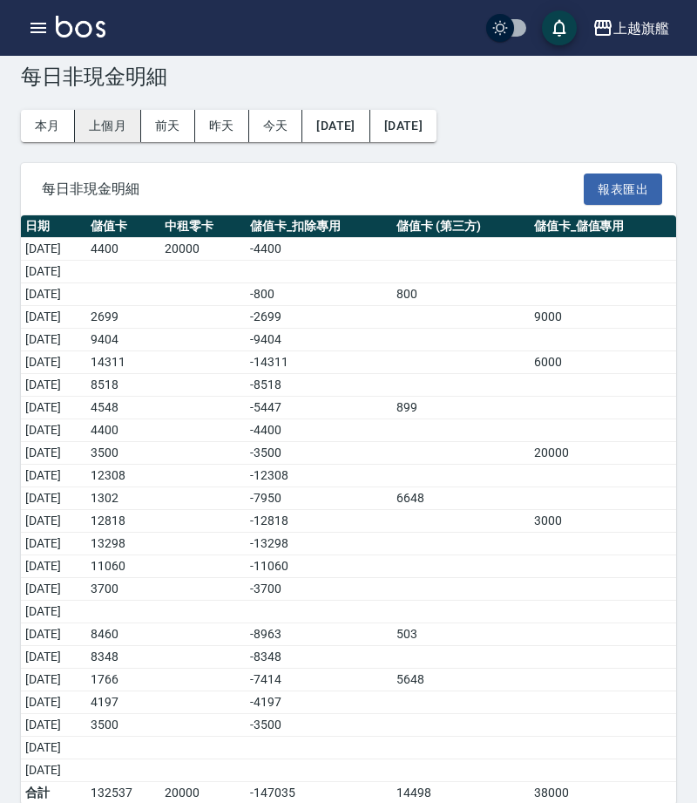
click at [120, 121] on button "上個月" at bounding box center [108, 126] width 66 height 32
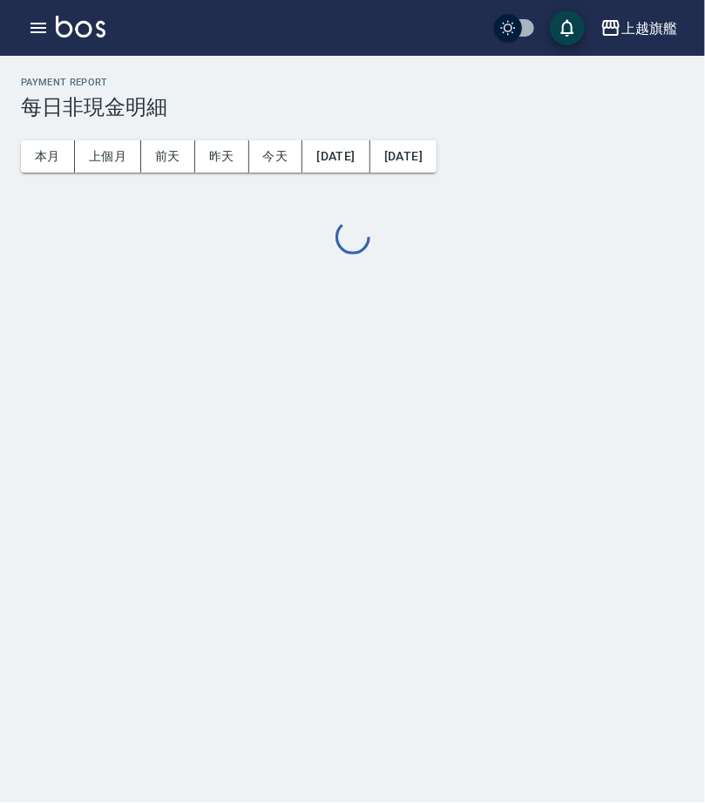
scroll to position [184, 0]
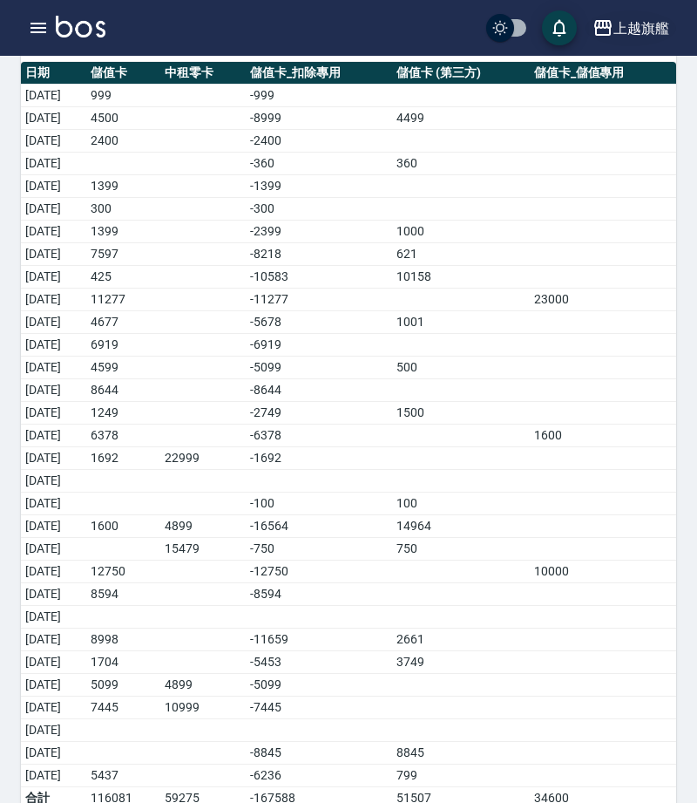
click at [658, 17] on div "上越旗艦" at bounding box center [642, 28] width 56 height 22
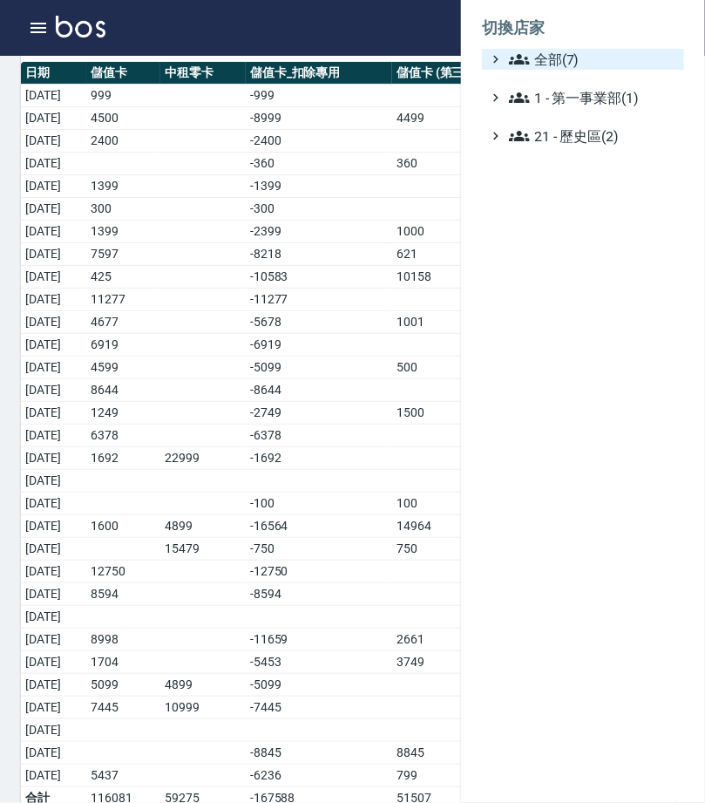
click at [582, 61] on span "全部(7)" at bounding box center [593, 59] width 168 height 21
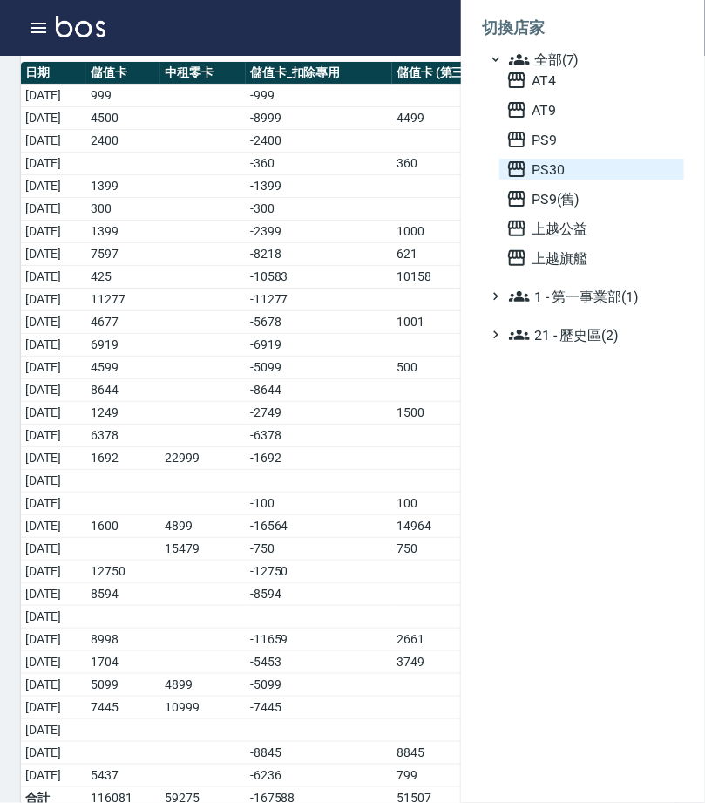
click at [577, 180] on span "PS30" at bounding box center [591, 169] width 171 height 21
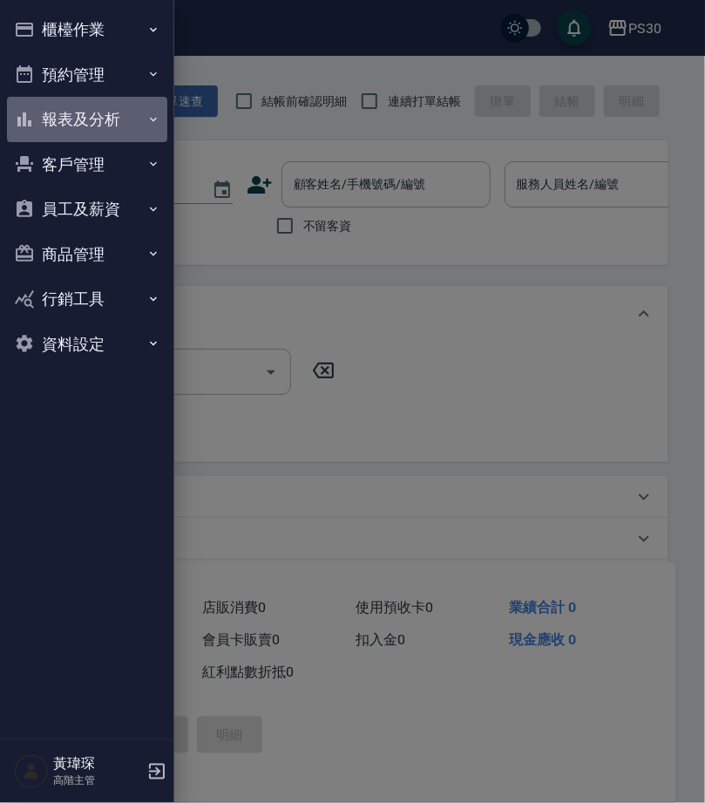
click at [77, 126] on button "報表及分析" at bounding box center [87, 119] width 160 height 45
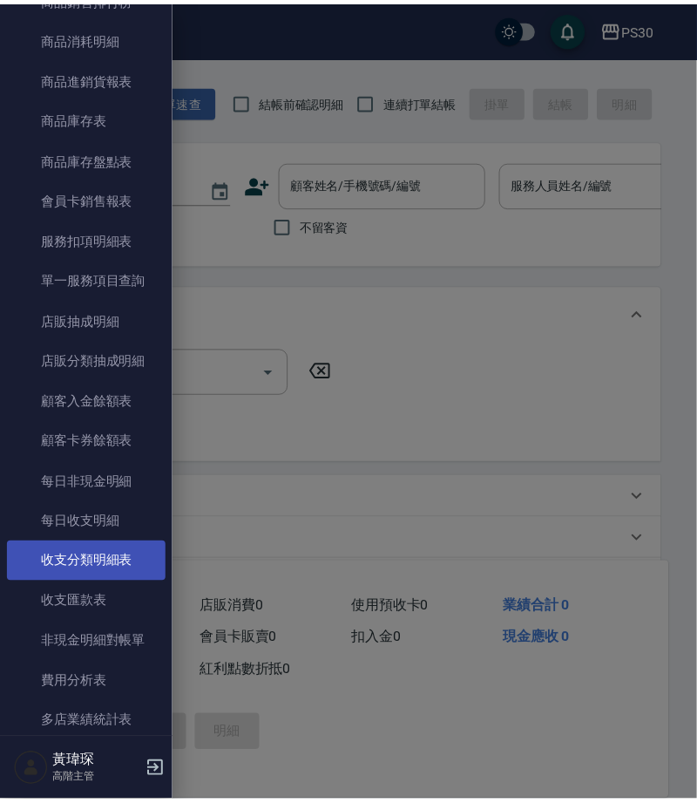
scroll to position [1176, 0]
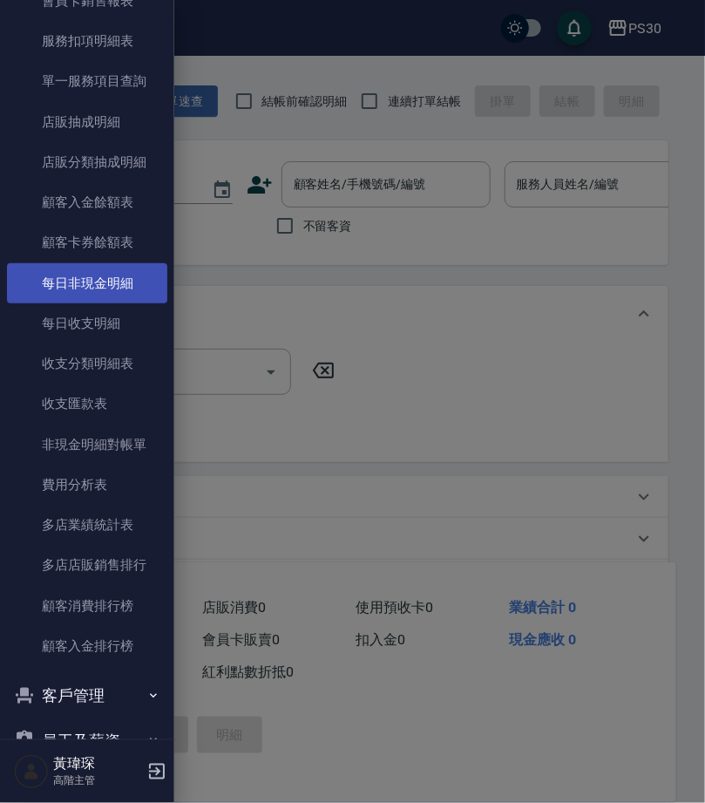
click at [138, 275] on link "每日非現金明細" at bounding box center [87, 283] width 160 height 40
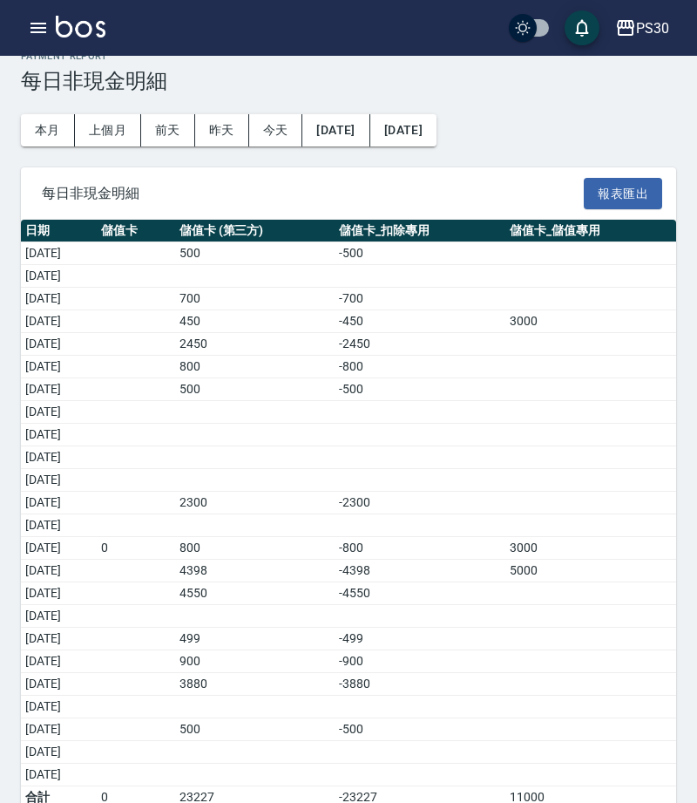
scroll to position [31, 0]
